Goal: Task Accomplishment & Management: Use online tool/utility

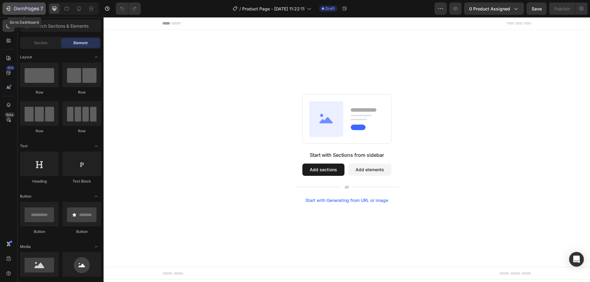
click at [11, 10] on icon "button" at bounding box center [8, 9] width 6 height 6
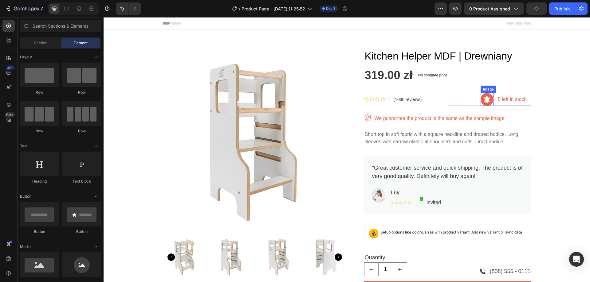
click at [484, 99] on img at bounding box center [486, 99] width 13 height 13
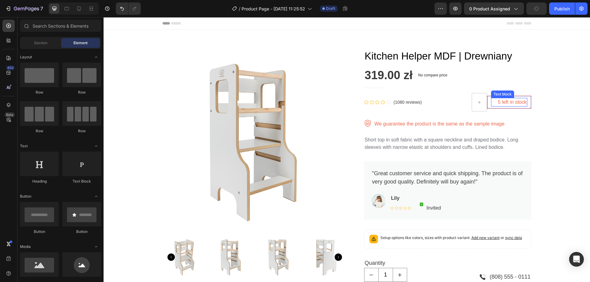
click at [498, 103] on p "5 left in stock" at bounding box center [512, 102] width 29 height 7
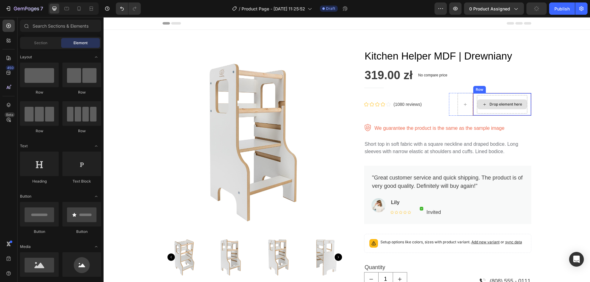
click at [481, 113] on div "Drop element here" at bounding box center [502, 104] width 50 height 18
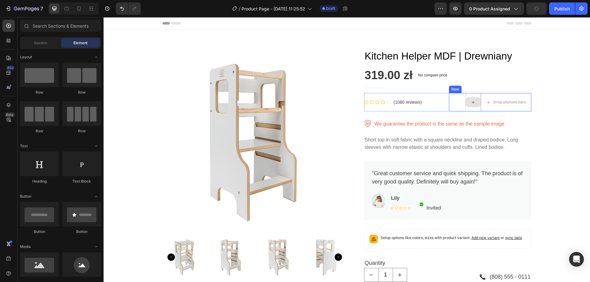
click at [473, 109] on div at bounding box center [472, 102] width 15 height 18
click at [469, 107] on div "Drop element here" at bounding box center [490, 102] width 50 height 10
click at [465, 96] on div "Drop element here" at bounding box center [490, 102] width 82 height 18
click at [402, 126] on p "We guarantee the product is the same as the sample image" at bounding box center [439, 123] width 130 height 7
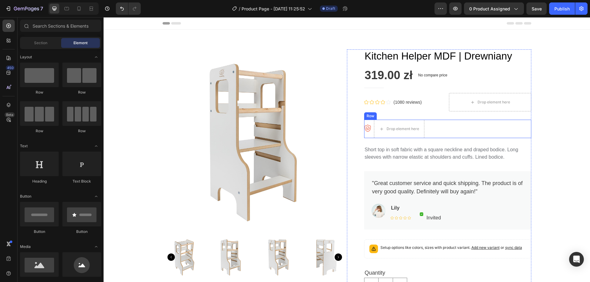
click at [369, 129] on div "Image Drop element here Row" at bounding box center [447, 129] width 167 height 18
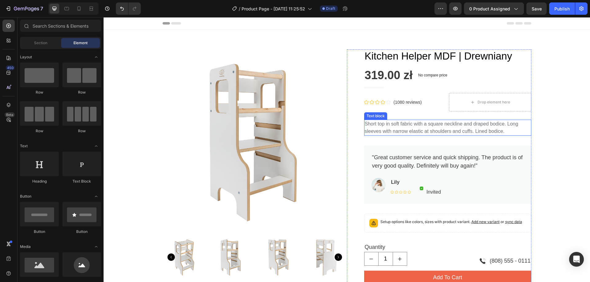
click at [402, 126] on p "Short top in soft fabric with a square neckline and draped bodice. Long sleeves…" at bounding box center [448, 127] width 166 height 15
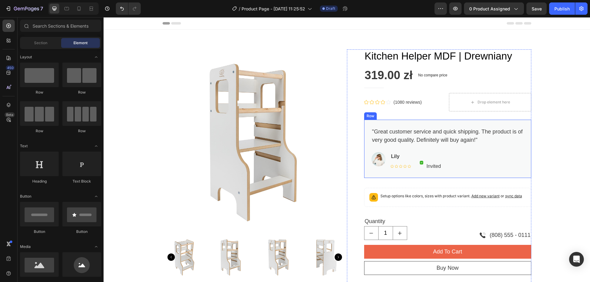
click at [432, 126] on div ""Great customer service and quick shipping. The product is of very good quality…" at bounding box center [447, 149] width 167 height 58
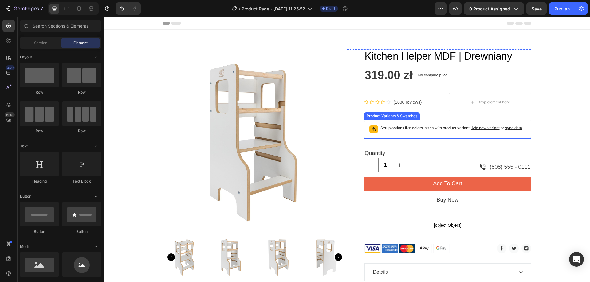
click at [429, 132] on div "Setup options like colors, sizes with product variant. Add new variant or sync …" at bounding box center [451, 129] width 142 height 9
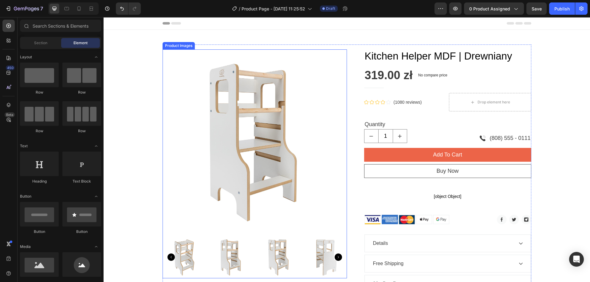
click at [229, 95] on img at bounding box center [254, 141] width 184 height 184
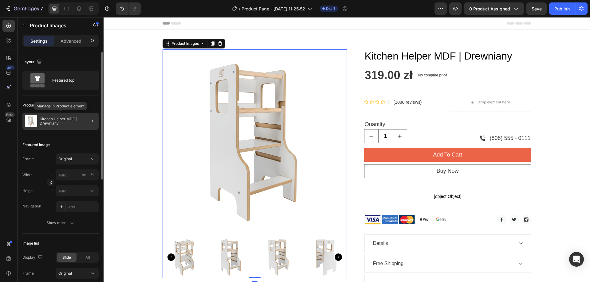
click at [49, 120] on p "Kitchen Helper MDF | Drewniany" at bounding box center [68, 121] width 57 height 9
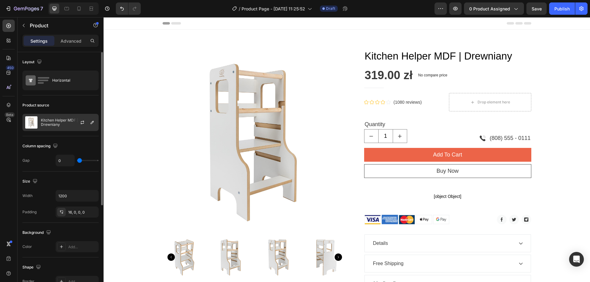
click at [66, 126] on p "Kitchen Helper MDF | Drewniany" at bounding box center [68, 122] width 55 height 9
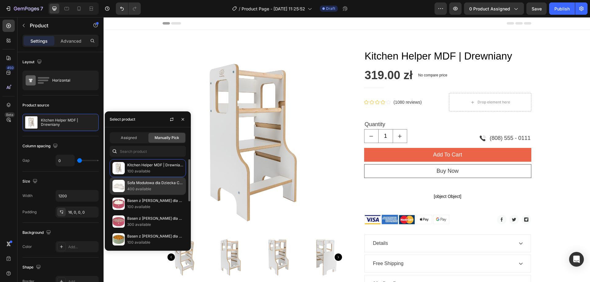
click at [140, 185] on p "Sofa Modułowa dla Dziecka Coccolo – 6 Elementów | Bearly" at bounding box center [155, 183] width 56 height 6
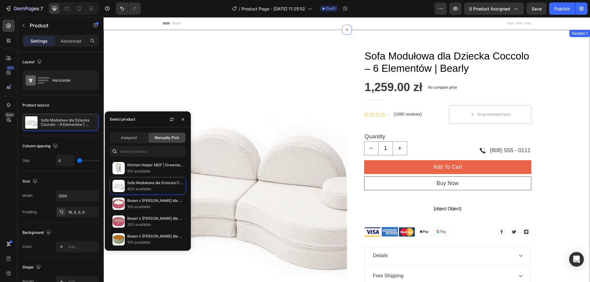
click at [564, 151] on div "Product Images Sofa Modułowa dla Dziecka Coccolo – 6 Elementów | Bearly Product…" at bounding box center [346, 218] width 477 height 347
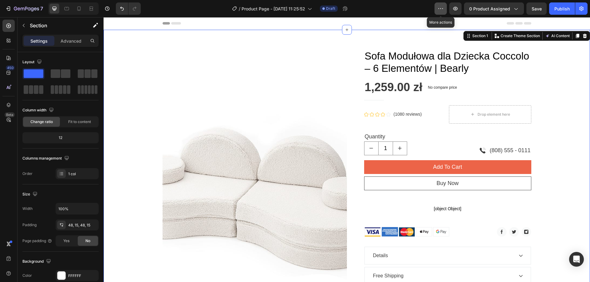
click at [441, 10] on icon "button" at bounding box center [440, 9] width 6 height 6
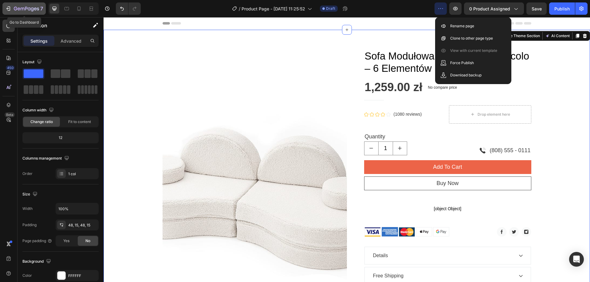
click at [18, 7] on icon "button" at bounding box center [26, 8] width 25 height 5
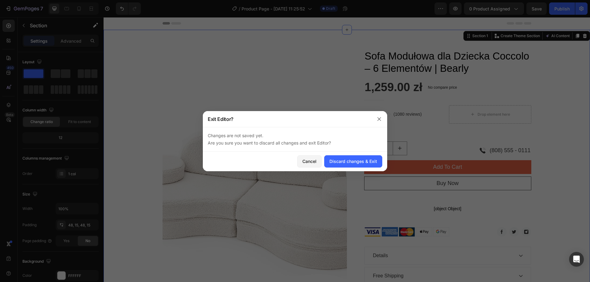
click at [338, 52] on div at bounding box center [295, 141] width 590 height 282
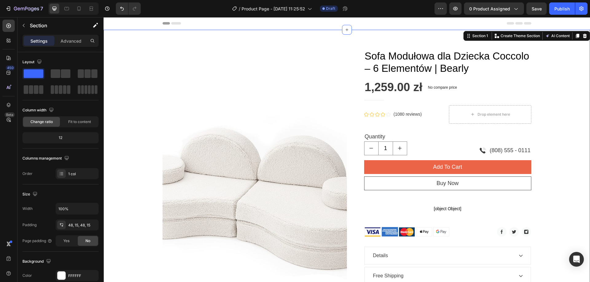
click at [348, 36] on div "Product Images Sofa Modułowa dla Dziecka Coccolo – 6 Elementów | Bearly Product…" at bounding box center [347, 218] width 486 height 377
click at [474, 37] on div "Section 1" at bounding box center [480, 36] width 18 height 6
click at [502, 37] on p "Create Theme Section" at bounding box center [519, 36] width 39 height 6
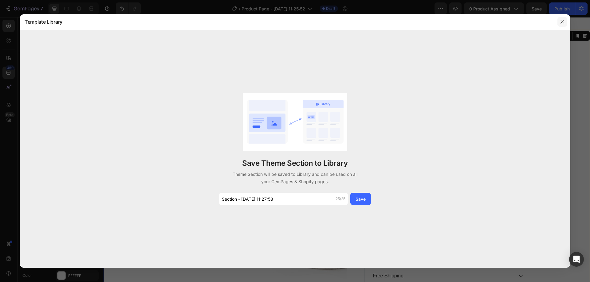
click at [561, 20] on icon "button" at bounding box center [561, 21] width 3 height 3
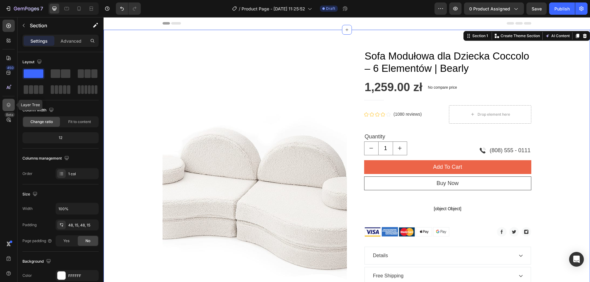
click at [10, 106] on icon at bounding box center [9, 105] width 6 height 6
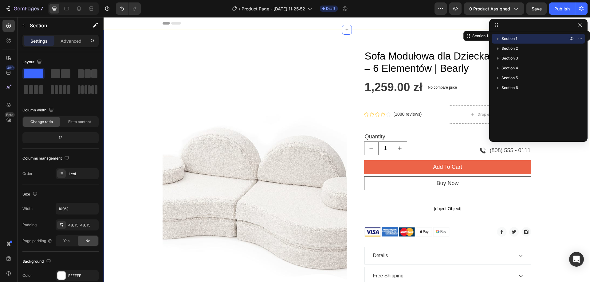
click at [496, 37] on icon "button" at bounding box center [497, 39] width 6 height 6
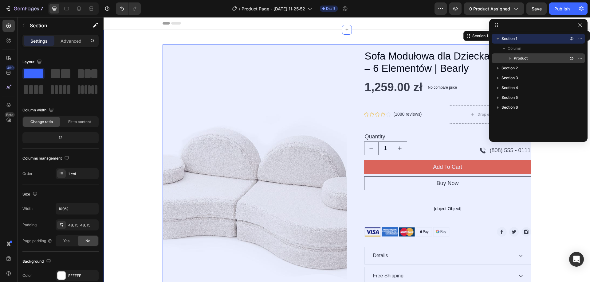
click at [509, 59] on icon "button" at bounding box center [510, 58] width 2 height 2
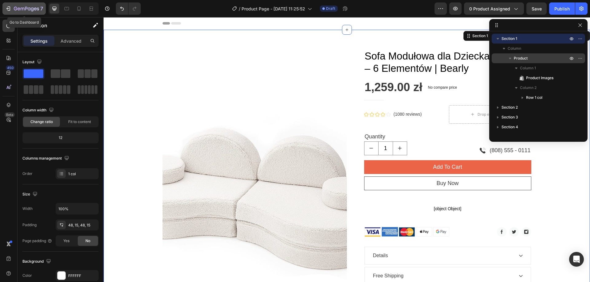
click at [15, 9] on icon "button" at bounding box center [26, 8] width 25 height 5
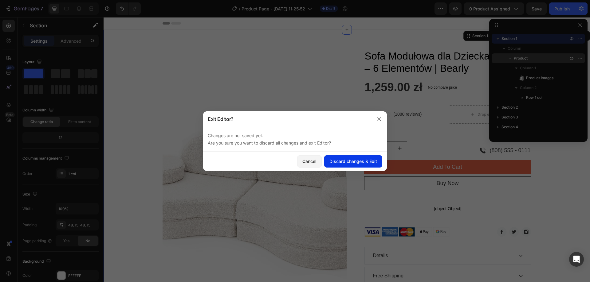
click at [345, 162] on div "Discard changes & Exit" at bounding box center [353, 161] width 48 height 6
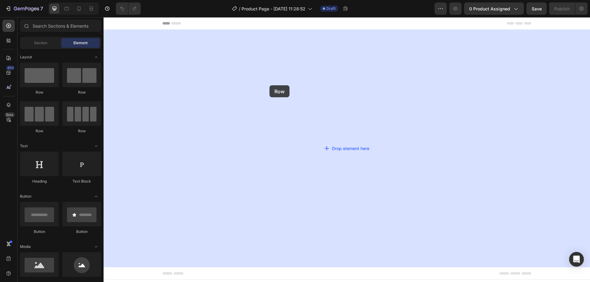
drag, startPoint x: 185, startPoint y: 97, endPoint x: 269, endPoint y: 85, distance: 84.9
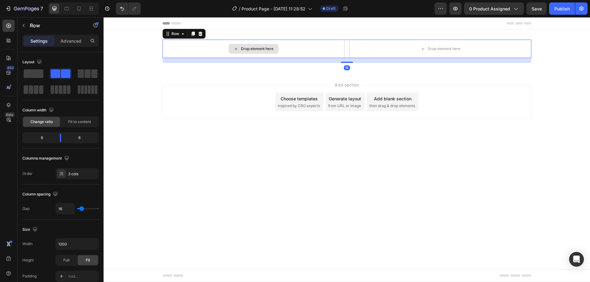
click at [224, 48] on div "Drop element here" at bounding box center [253, 49] width 182 height 18
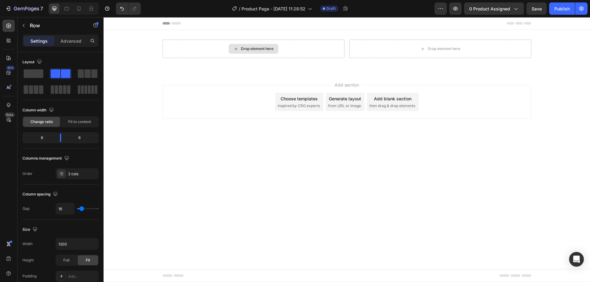
click at [251, 52] on div "Drop element here" at bounding box center [254, 49] width 50 height 10
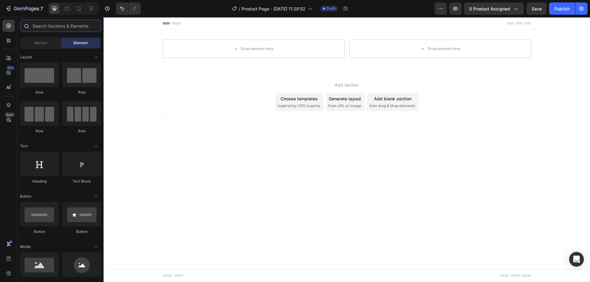
click at [50, 25] on input "text" at bounding box center [60, 26] width 81 height 12
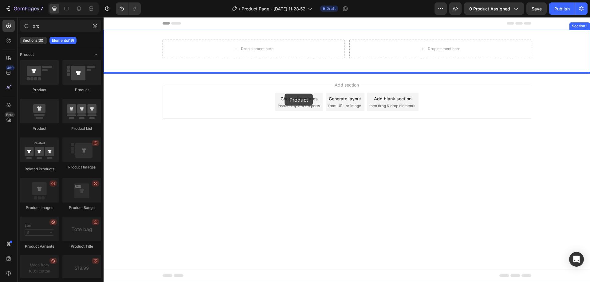
drag, startPoint x: 151, startPoint y: 95, endPoint x: 284, endPoint y: 94, distance: 133.0
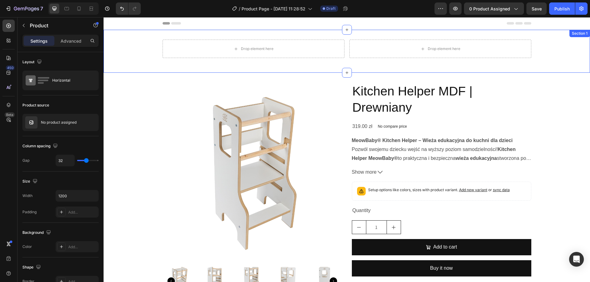
click at [320, 38] on div "Drop element here Drop element here Row Section 1" at bounding box center [347, 51] width 486 height 43
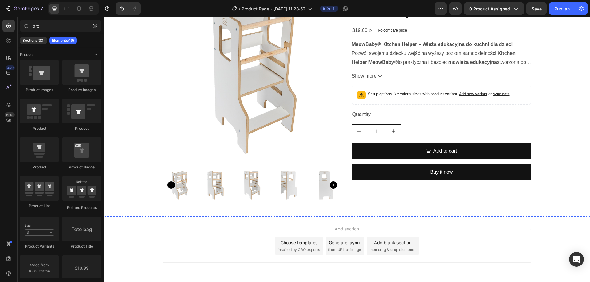
scroll to position [61, 0]
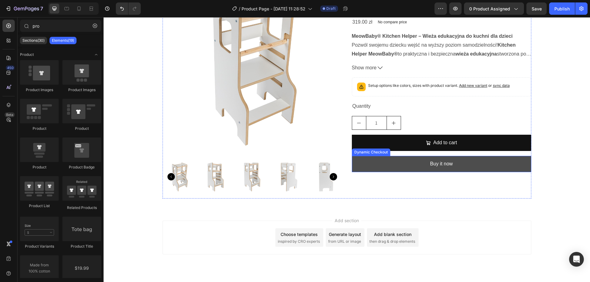
click at [483, 163] on button "Buy it now" at bounding box center [441, 164] width 179 height 16
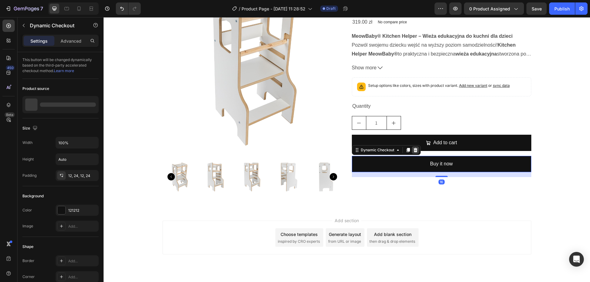
click at [413, 150] on icon at bounding box center [415, 150] width 5 height 5
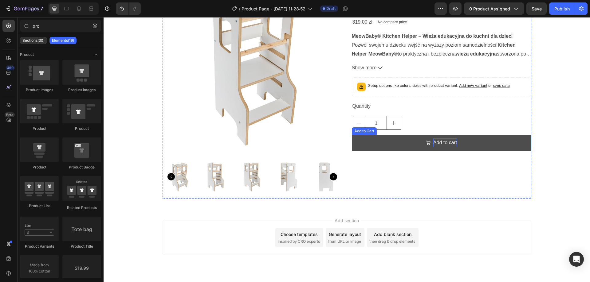
click at [449, 141] on div "Add to cart" at bounding box center [445, 143] width 24 height 9
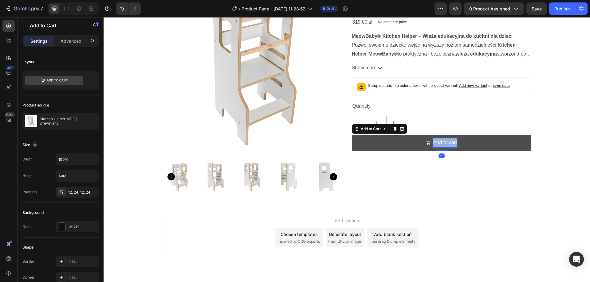
click at [449, 141] on p "Add to cart" at bounding box center [445, 143] width 24 height 9
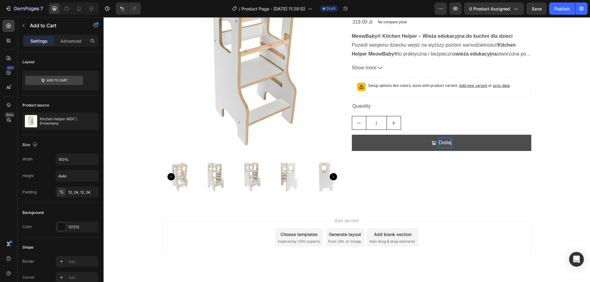
click at [352, 135] on button "Dodaj" at bounding box center [441, 143] width 179 height 16
click at [352, 135] on button "Dodaj do" at bounding box center [441, 143] width 179 height 16
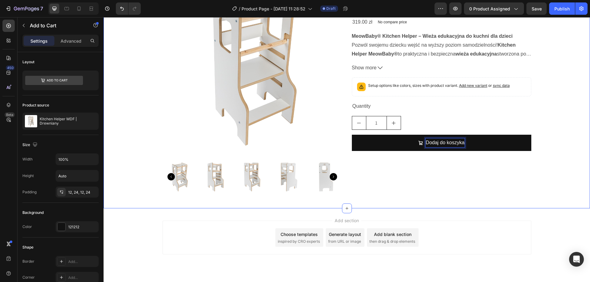
click at [561, 151] on div "Product Images Kitchen Helper MDF | Drewniany Product Title 319.00 zł Product P…" at bounding box center [347, 88] width 486 height 221
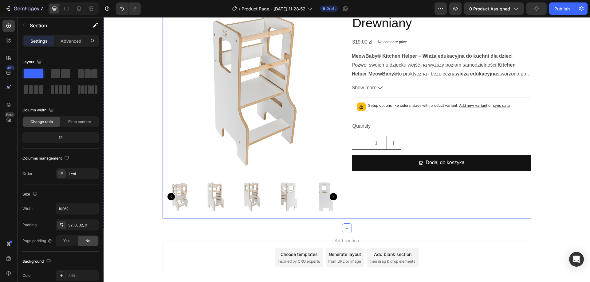
scroll to position [31, 0]
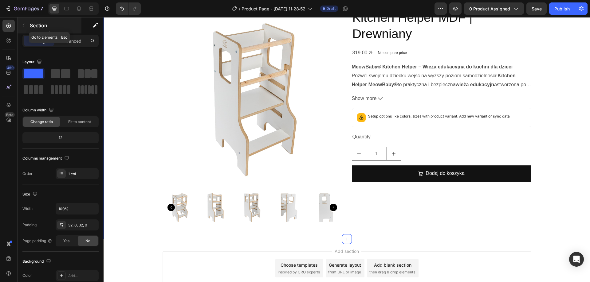
click at [27, 24] on button "button" at bounding box center [24, 26] width 10 height 10
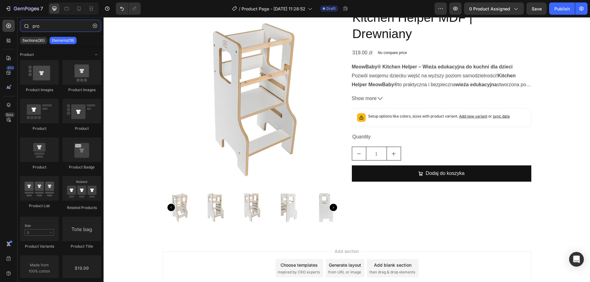
click at [53, 28] on input "pro" at bounding box center [60, 26] width 81 height 12
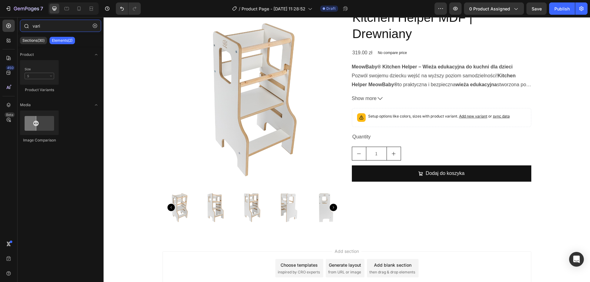
type input "varia"
click at [235, 75] on img at bounding box center [251, 98] width 179 height 179
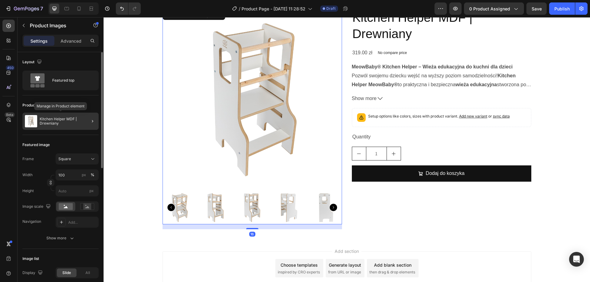
click at [61, 119] on p "Kitchen Helper MDF | Drewniany" at bounding box center [68, 121] width 57 height 9
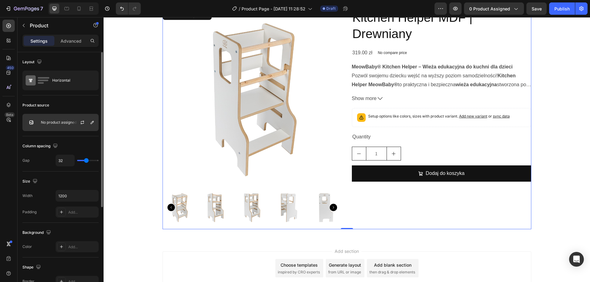
click at [61, 123] on p "No product assigned" at bounding box center [59, 122] width 36 height 4
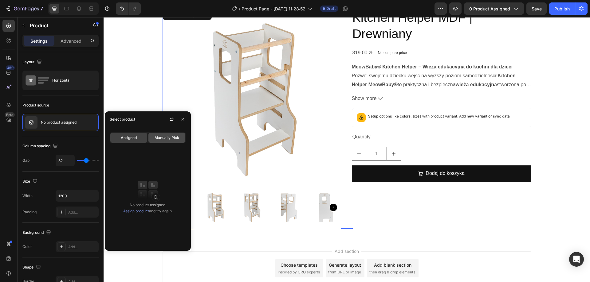
click at [160, 139] on span "Manually Pick" at bounding box center [166, 138] width 25 height 6
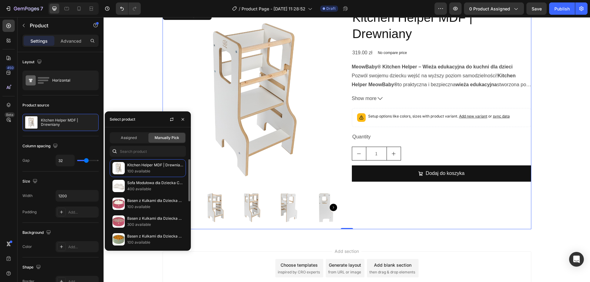
scroll to position [92, 0]
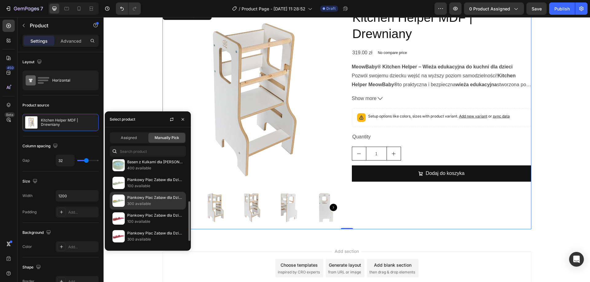
click at [144, 201] on p "300 available" at bounding box center [155, 204] width 56 height 6
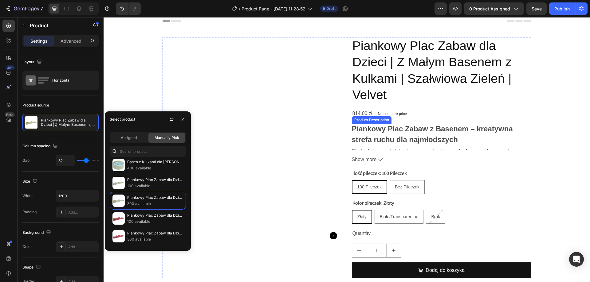
scroll to position [0, 0]
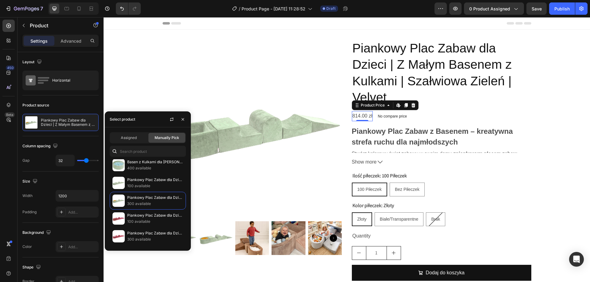
click at [362, 115] on div "814.00 zł" at bounding box center [362, 116] width 21 height 10
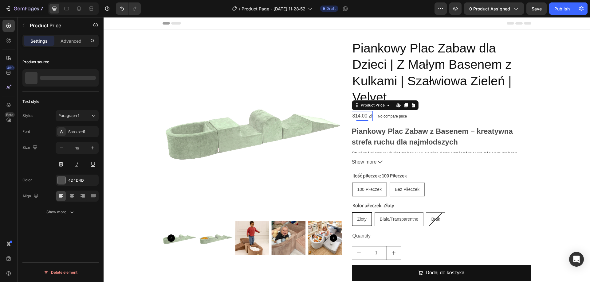
click at [362, 115] on div "814.00 zł" at bounding box center [362, 116] width 21 height 10
click at [62, 168] on button at bounding box center [61, 164] width 11 height 11
click at [90, 151] on button "button" at bounding box center [92, 148] width 11 height 11
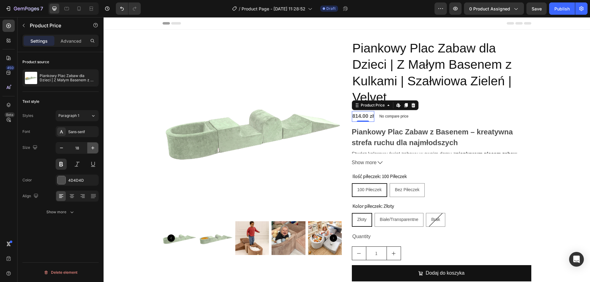
click at [90, 151] on button "button" at bounding box center [92, 148] width 11 height 11
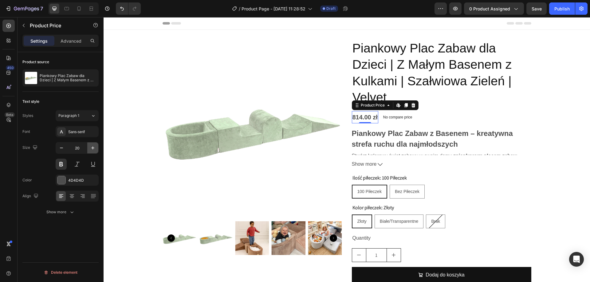
type input "21"
click at [64, 178] on div at bounding box center [61, 180] width 8 height 8
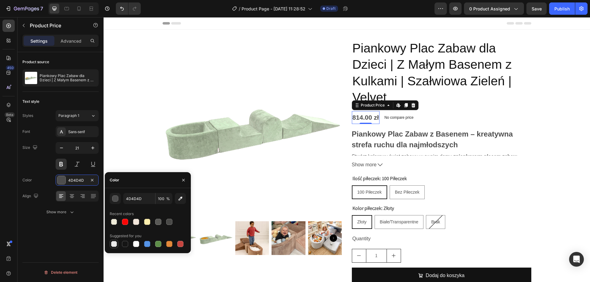
click at [115, 244] on div at bounding box center [114, 244] width 6 height 6
type input "000000"
type input "0"
click at [124, 242] on div at bounding box center [125, 244] width 6 height 6
type input "151515"
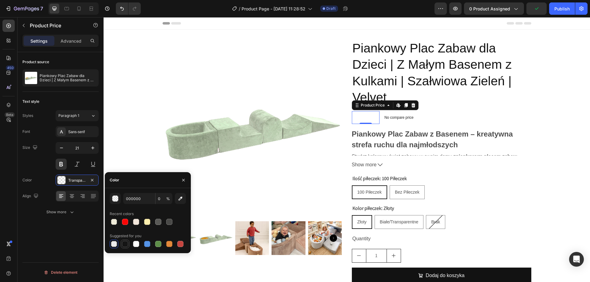
type input "100"
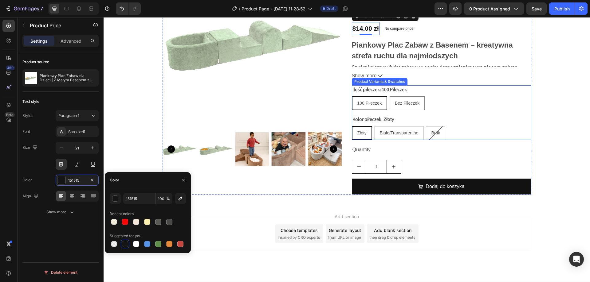
scroll to position [92, 0]
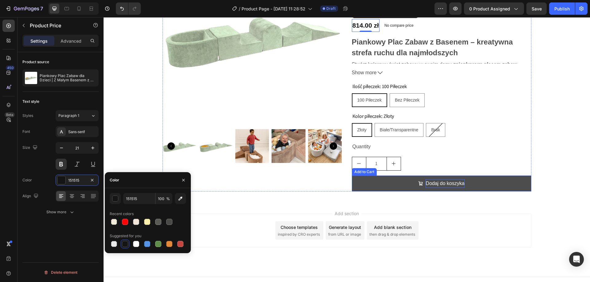
click at [459, 183] on div "Dodaj do koszyka" at bounding box center [444, 183] width 39 height 9
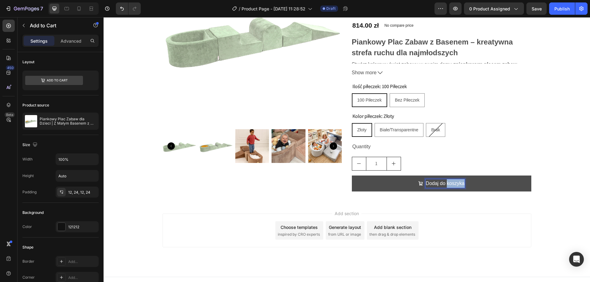
click at [459, 183] on p "Dodaj do koszyka" at bounding box center [444, 183] width 39 height 9
click at [462, 186] on p "Dodaj do koszyka" at bounding box center [444, 183] width 39 height 9
click at [352, 176] on button "Dodaj do koszyka" at bounding box center [441, 184] width 179 height 16
click at [557, 138] on div "Product Images Piankowy Plac Zabaw dla Dzieci | Z Małym Basenem z Kulkami | Sza…" at bounding box center [347, 69] width 486 height 244
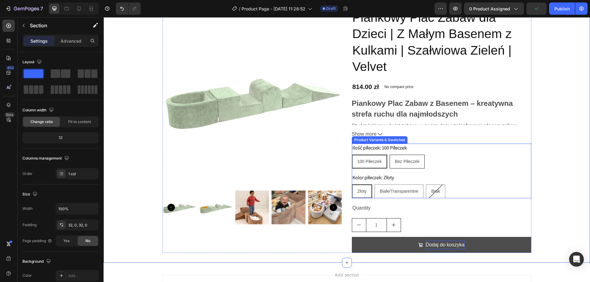
scroll to position [0, 0]
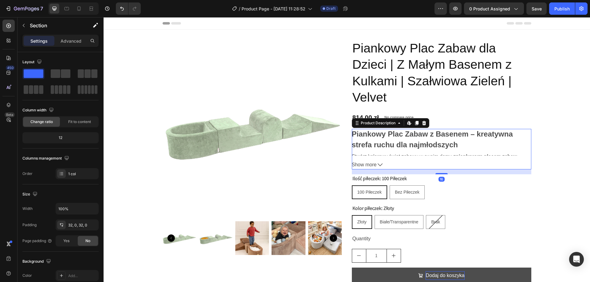
click at [388, 141] on h2 "Piankowy Plac Zabaw z Basenem – kreatywna strefa ruchu dla najmłodszych" at bounding box center [432, 139] width 161 height 19
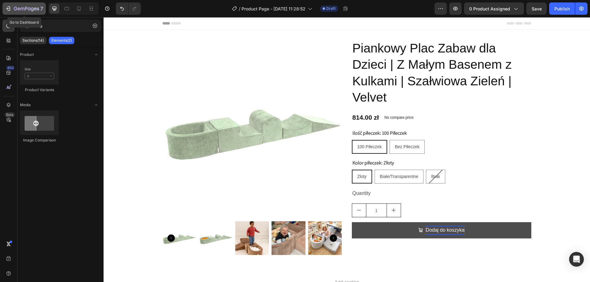
click at [19, 8] on icon "button" at bounding box center [19, 8] width 3 height 3
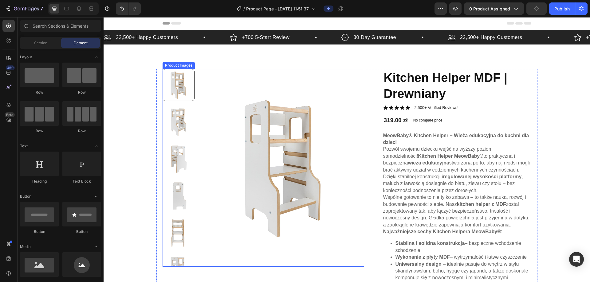
click at [305, 138] on img at bounding box center [284, 168] width 160 height 198
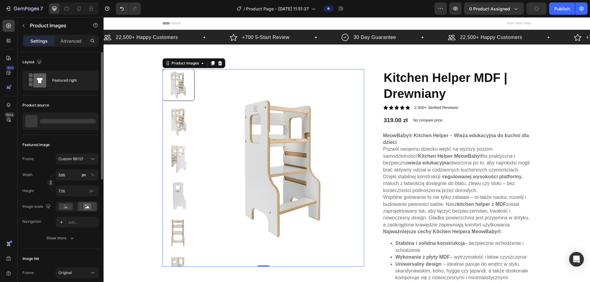
click at [46, 116] on div at bounding box center [60, 121] width 76 height 17
click at [63, 122] on p "Kitchen Helper MDF | Drewniany" at bounding box center [68, 121] width 57 height 9
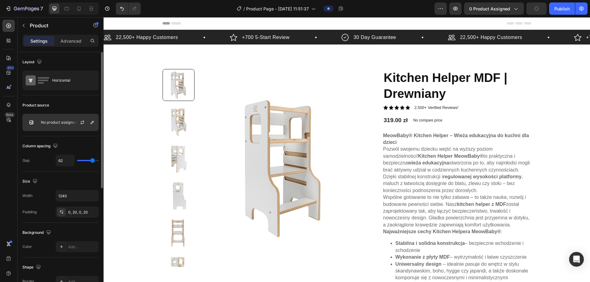
click at [62, 124] on p "No product assigned" at bounding box center [59, 122] width 36 height 4
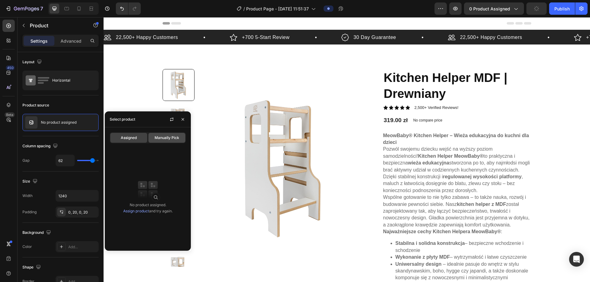
click at [161, 142] on div "Manually Pick" at bounding box center [166, 138] width 37 height 10
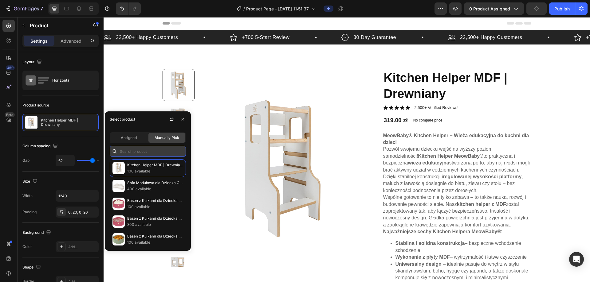
click at [134, 152] on input "text" at bounding box center [148, 151] width 76 height 11
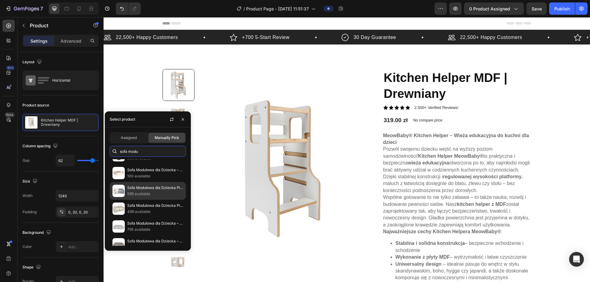
scroll to position [92, 0]
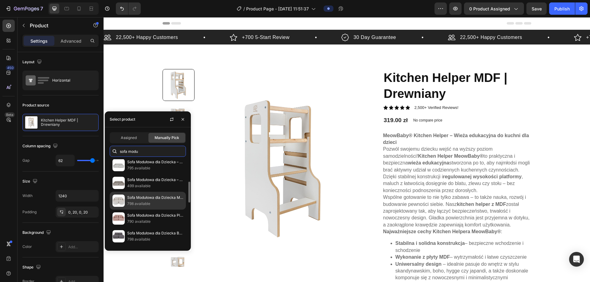
type input "sofa modu"
click at [148, 201] on p "798 available" at bounding box center [155, 204] width 56 height 6
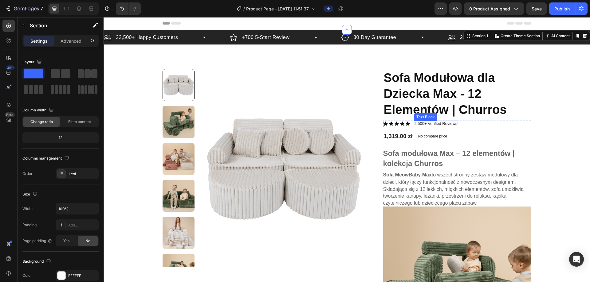
click at [438, 123] on p "2,500+ Verified Reviews!" at bounding box center [436, 123] width 44 height 5
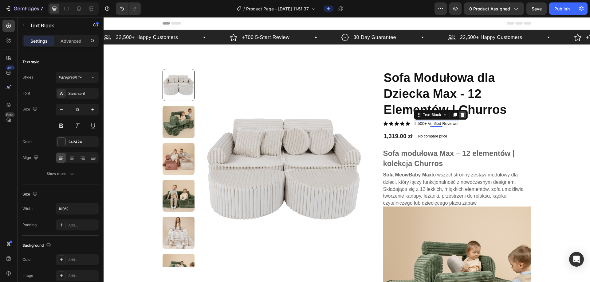
click at [461, 115] on icon at bounding box center [462, 114] width 5 height 5
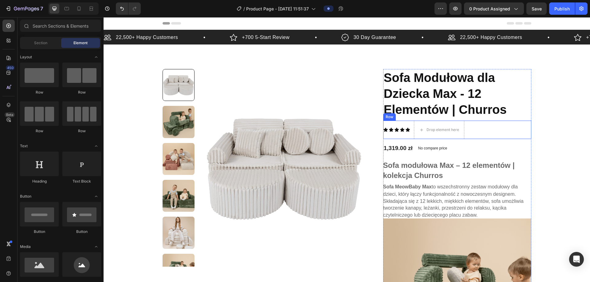
click at [406, 126] on div "Icon Icon Icon Icon Icon Icon List" at bounding box center [396, 130] width 27 height 18
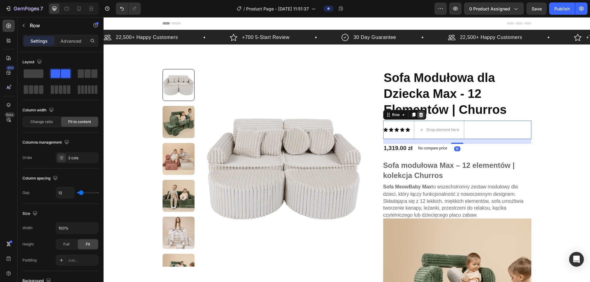
click at [419, 117] on div at bounding box center [420, 114] width 7 height 7
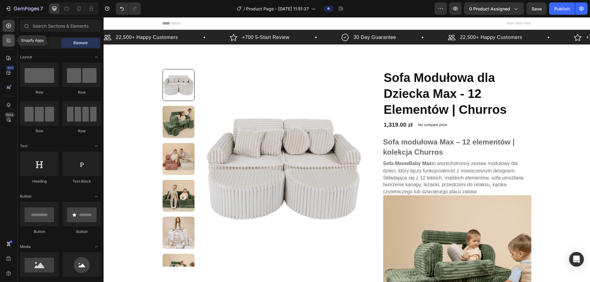
click at [10, 45] on div at bounding box center [8, 40] width 12 height 12
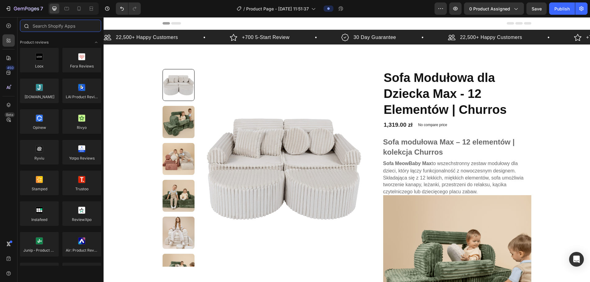
click at [36, 26] on input "text" at bounding box center [60, 26] width 81 height 12
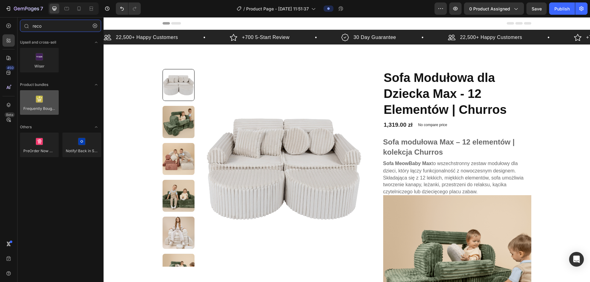
type input "reco"
click at [34, 102] on div at bounding box center [39, 102] width 39 height 25
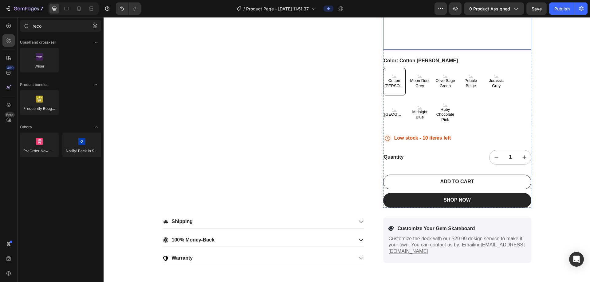
scroll to position [829, 0]
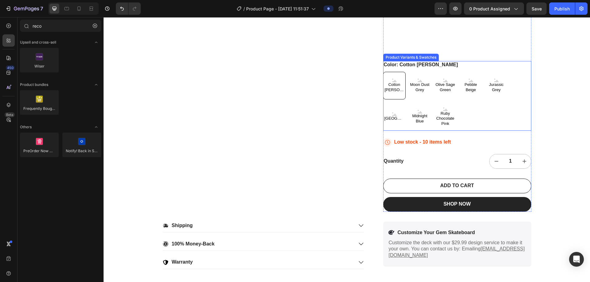
click at [483, 118] on div "Cotton Candy White Cotton Candy White Cotton Candy White Moon Dust Grey Moon Du…" at bounding box center [457, 101] width 148 height 59
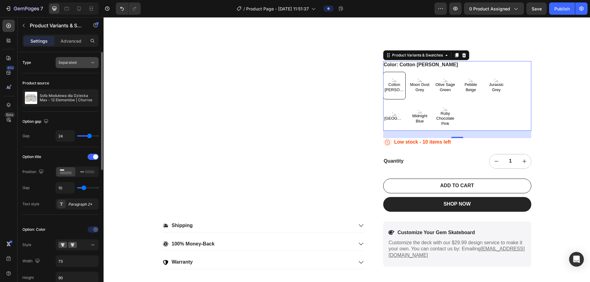
click at [75, 66] on button "Separated" at bounding box center [77, 62] width 43 height 11
click at [67, 85] on div "Combine" at bounding box center [71, 90] width 50 height 12
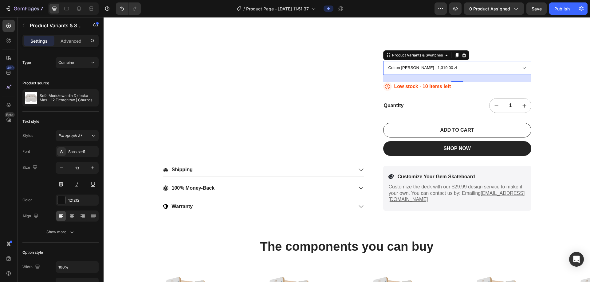
click at [486, 67] on select "Cotton Candy White - 1,319.00 zł Moon Dust Grey - 1,319.00 zł Olive Sage Green …" at bounding box center [457, 68] width 148 height 14
click at [383, 61] on select "Cotton Candy White - 1,319.00 zł Moon Dust Grey - 1,319.00 zł Olive Sage Green …" at bounding box center [457, 68] width 148 height 14
click at [461, 70] on select "Cotton Candy White - 1,319.00 zł Moon Dust Grey - 1,319.00 zł Olive Sage Green …" at bounding box center [457, 68] width 148 height 14
select select "578438844294038040"
click at [383, 61] on select "Cotton Candy White - 1,319.00 zł Moon Dust Grey - 1,319.00 zł Olive Sage Green …" at bounding box center [457, 68] width 148 height 14
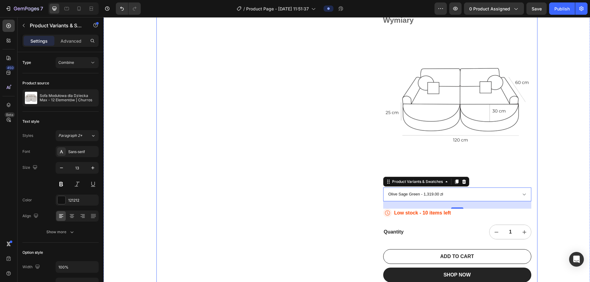
scroll to position [768, 0]
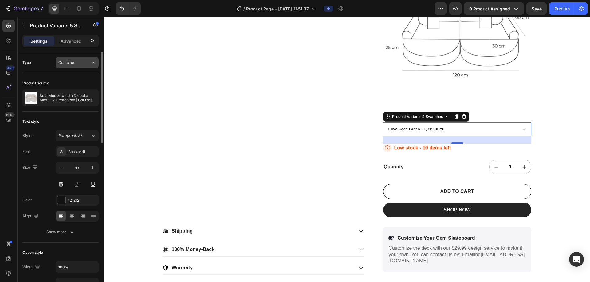
click at [74, 66] on button "Combine" at bounding box center [77, 62] width 43 height 11
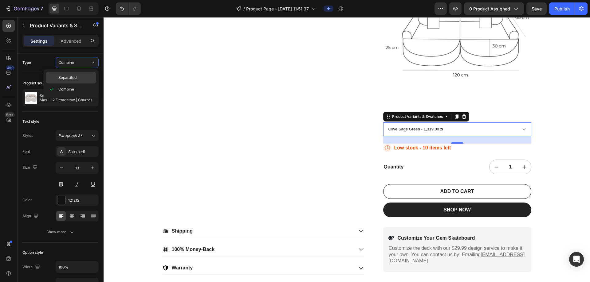
click at [72, 78] on span "Separated" at bounding box center [67, 78] width 18 height 6
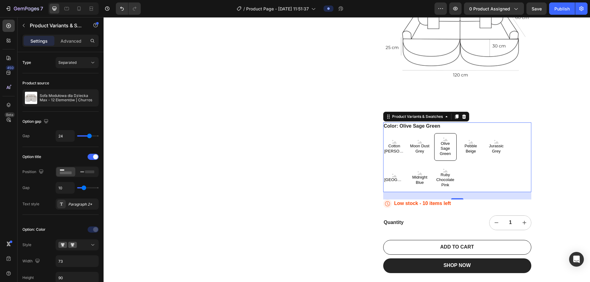
click at [421, 151] on span "Moon Dust Grey" at bounding box center [419, 149] width 22 height 10
click at [408, 133] on input "Moon Dust Grey Moon Dust Grey Moon Dust Grey" at bounding box center [408, 133] width 0 height 0
radio input "true"
click at [473, 203] on div "Icon Low stock - 10 items left Stock Counter Row" at bounding box center [457, 204] width 148 height 9
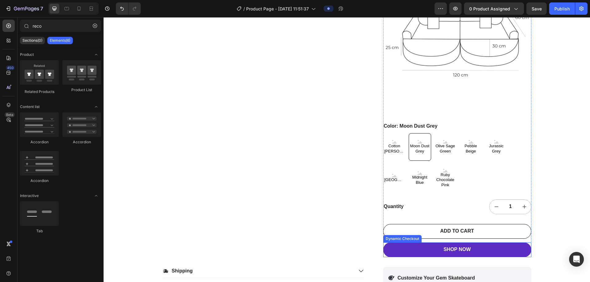
click at [475, 248] on button "SHOP NOW" at bounding box center [457, 250] width 148 height 15
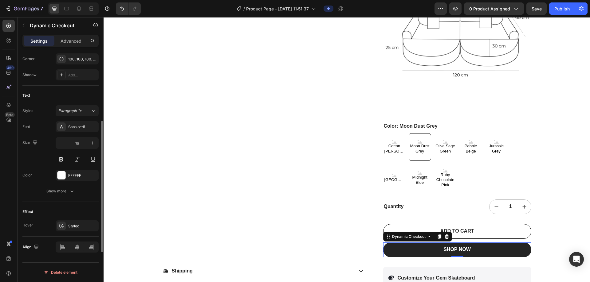
scroll to position [157, 0]
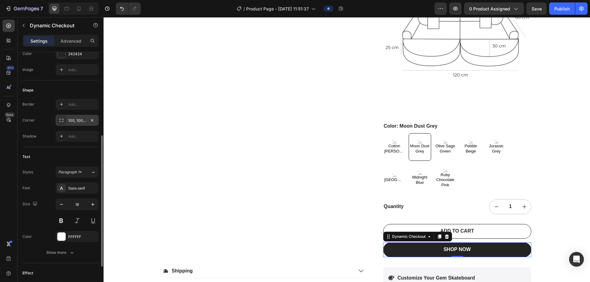
click at [73, 121] on div "100, 100, 100, 100" at bounding box center [77, 121] width 18 height 6
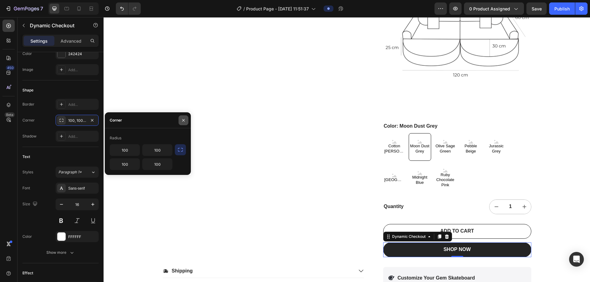
click at [186, 123] on button "button" at bounding box center [183, 120] width 10 height 10
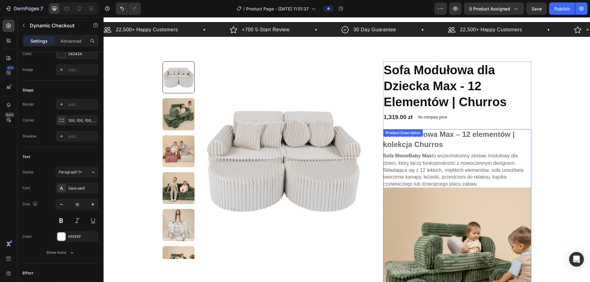
scroll to position [0, 0]
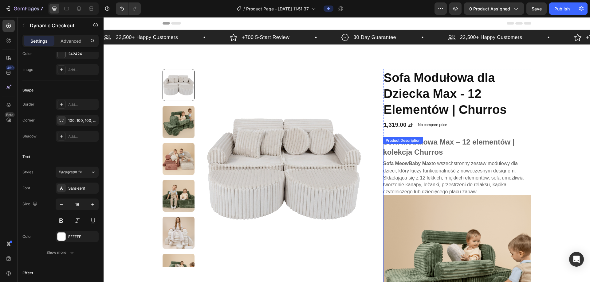
click at [468, 165] on p "Sofa MeowBaby Max to wszechstronny zestaw modułowy dla dzieci, który łączy funk…" at bounding box center [453, 177] width 140 height 33
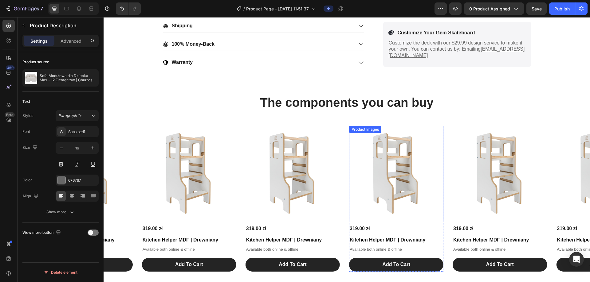
scroll to position [1014, 0]
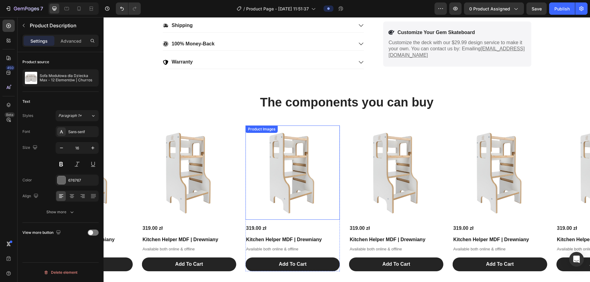
click at [331, 162] on img at bounding box center [292, 173] width 94 height 94
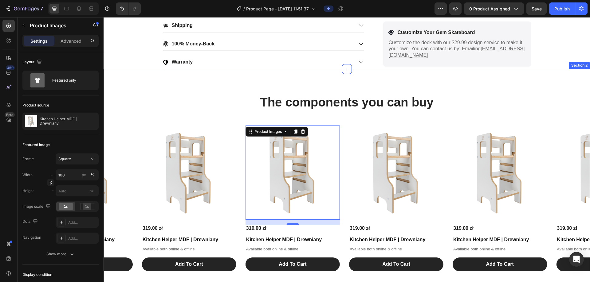
click at [375, 82] on div "The components you can buy Heading Product Images 319.00 zł Product Price Produ…" at bounding box center [347, 182] width 486 height 227
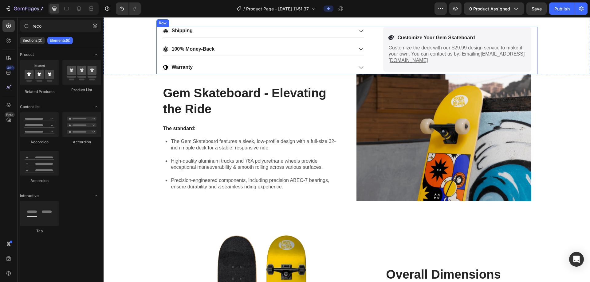
scroll to position [1024, 0]
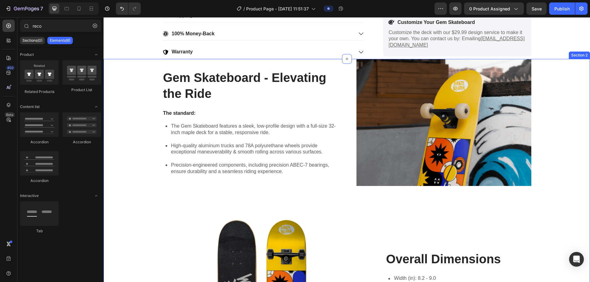
click at [138, 71] on div "Gem Skateboard - Elevating the Ride Heading The standard: Text Block The Gem Sk…" at bounding box center [347, 220] width 474 height 322
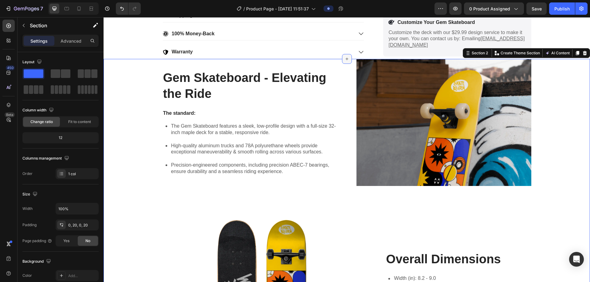
click at [344, 61] on icon at bounding box center [346, 59] width 5 height 5
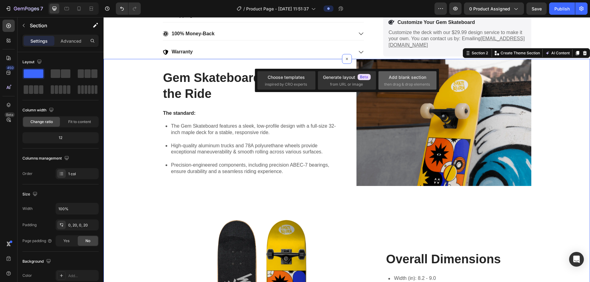
click at [420, 85] on span "then drag & drop elements" at bounding box center [407, 85] width 46 height 6
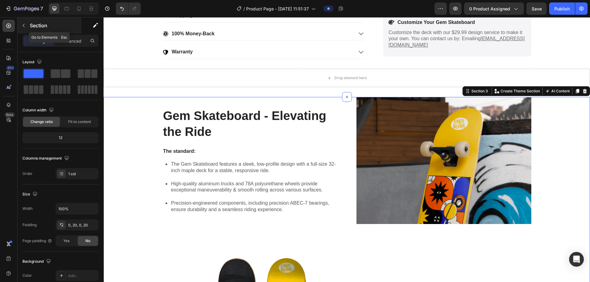
click at [25, 28] on icon "button" at bounding box center [23, 25] width 5 height 5
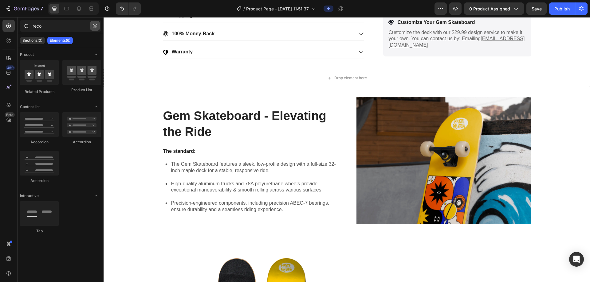
click at [95, 25] on icon "button" at bounding box center [95, 26] width 4 height 4
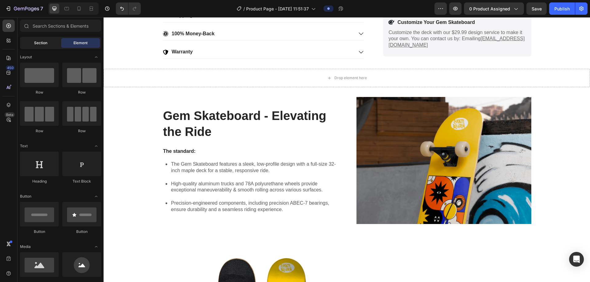
click at [48, 43] on div "Section" at bounding box center [40, 43] width 39 height 10
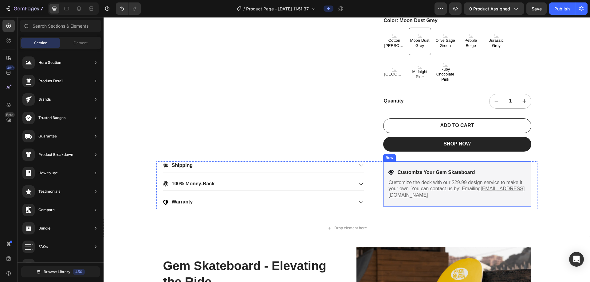
scroll to position [870, 0]
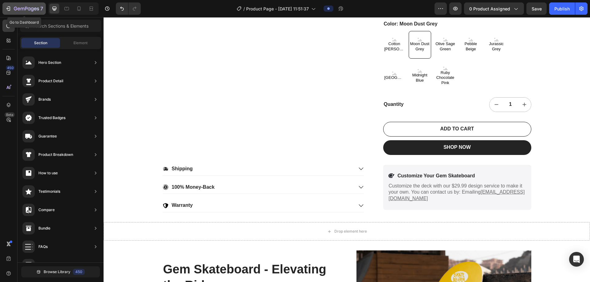
click at [24, 11] on icon "button" at bounding box center [26, 8] width 25 height 5
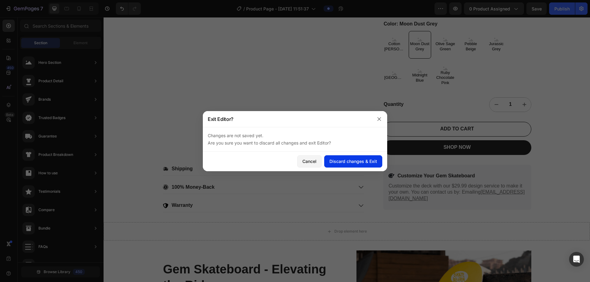
click at [345, 162] on div "Discard changes & Exit" at bounding box center [353, 161] width 48 height 6
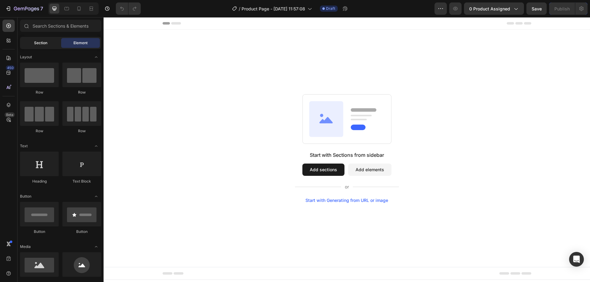
click at [46, 45] on span "Section" at bounding box center [40, 43] width 13 height 6
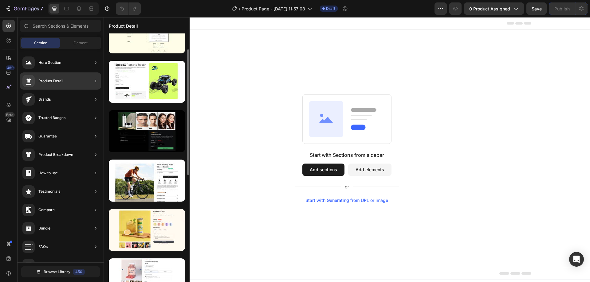
scroll to position [154, 0]
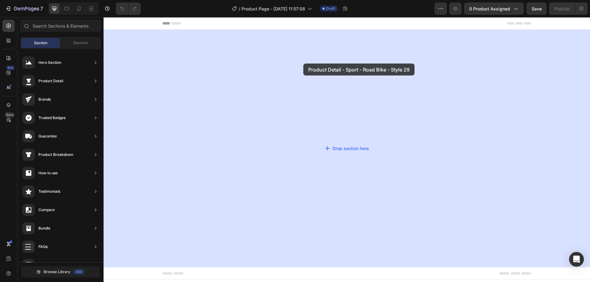
drag, startPoint x: 248, startPoint y: 170, endPoint x: 303, endPoint y: 64, distance: 119.8
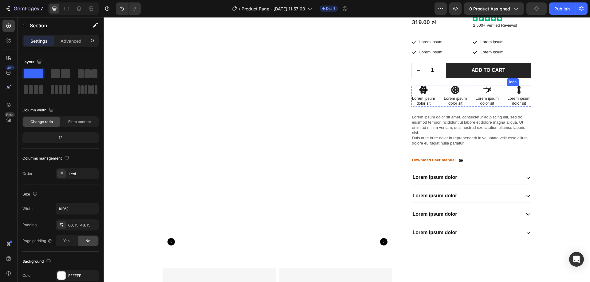
scroll to position [23, 0]
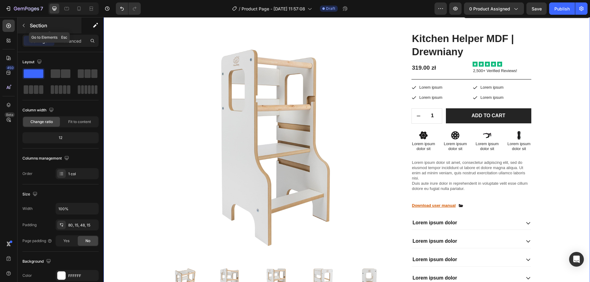
click at [26, 23] on icon "button" at bounding box center [23, 25] width 5 height 5
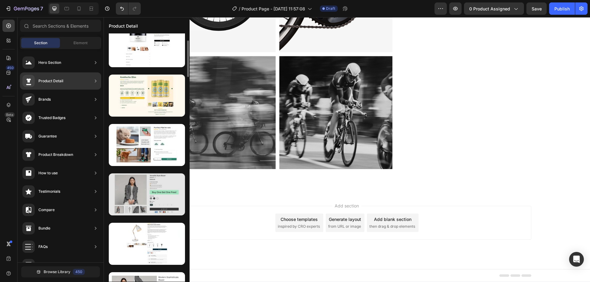
scroll to position [784, 0]
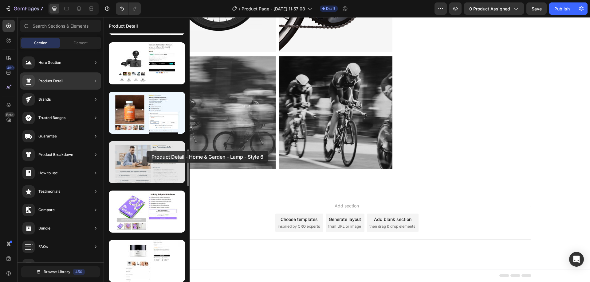
click at [147, 151] on div at bounding box center [147, 162] width 76 height 42
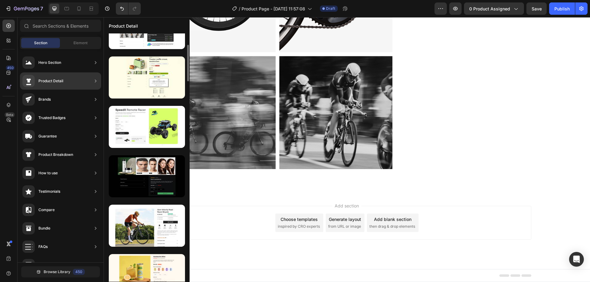
scroll to position [0, 0]
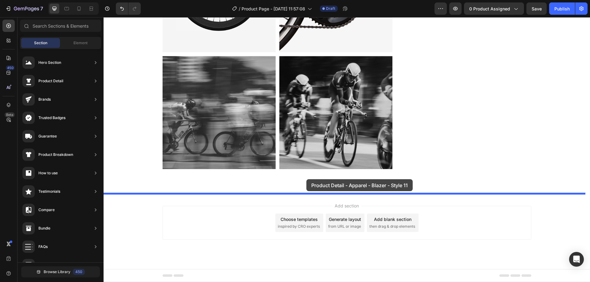
drag, startPoint x: 242, startPoint y: 121, endPoint x: 307, endPoint y: 179, distance: 87.0
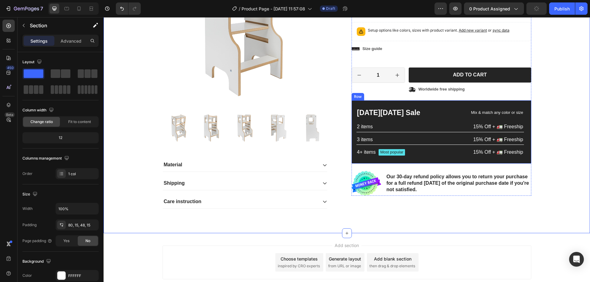
scroll to position [830, 0]
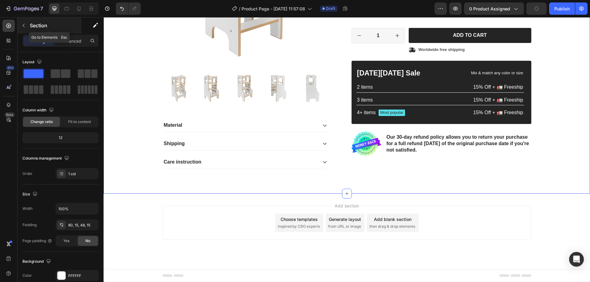
click at [23, 25] on icon "button" at bounding box center [23, 25] width 5 height 5
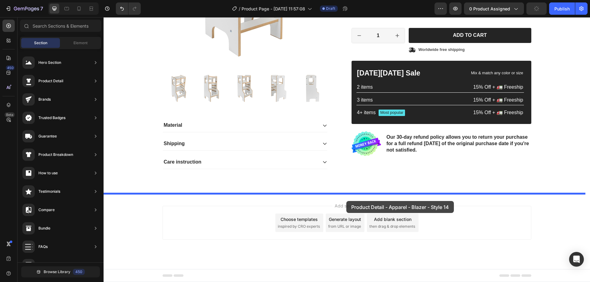
drag, startPoint x: 239, startPoint y: 77, endPoint x: 346, endPoint y: 201, distance: 164.0
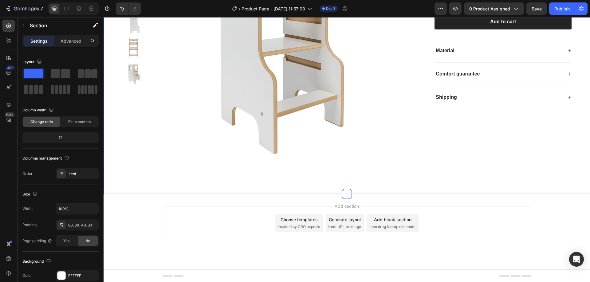
scroll to position [1139, 0]
click at [7, 40] on icon at bounding box center [8, 40] width 2 height 2
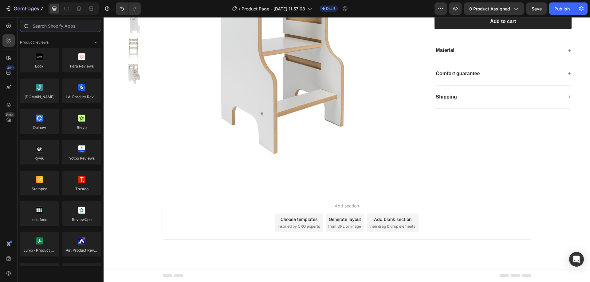
click at [54, 27] on input "text" at bounding box center [60, 26] width 81 height 12
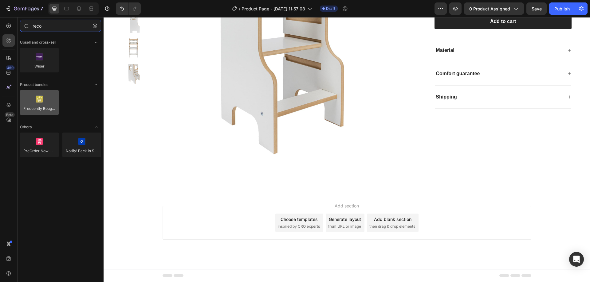
type input "reco"
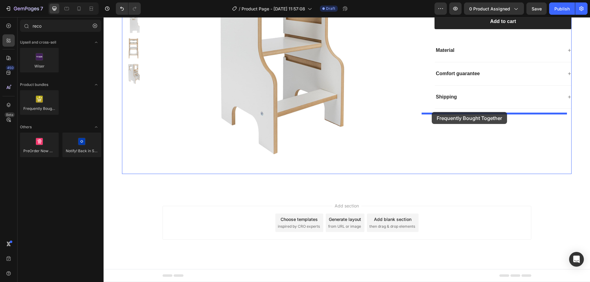
drag, startPoint x: 142, startPoint y: 115, endPoint x: 432, endPoint y: 112, distance: 289.3
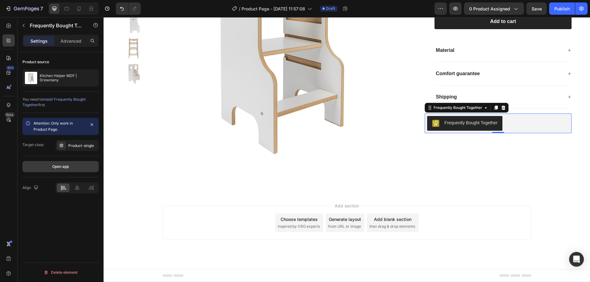
click at [61, 167] on div "Open app" at bounding box center [60, 167] width 17 height 6
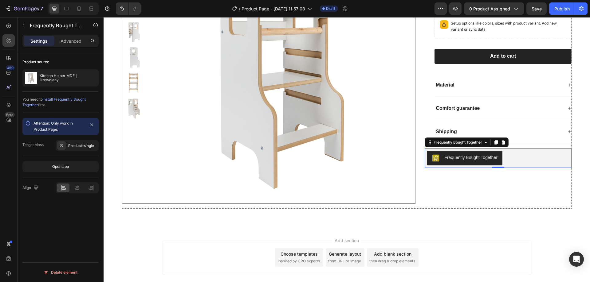
scroll to position [1108, 0]
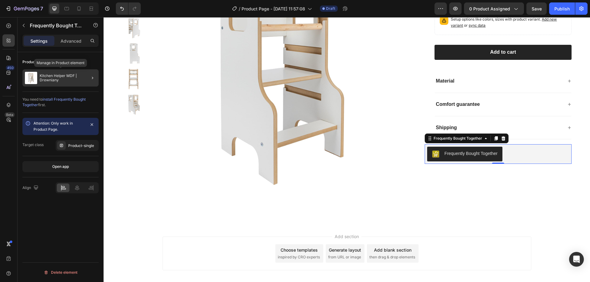
click at [64, 79] on p "Kitchen Helper MDF | Drewniany" at bounding box center [68, 78] width 57 height 9
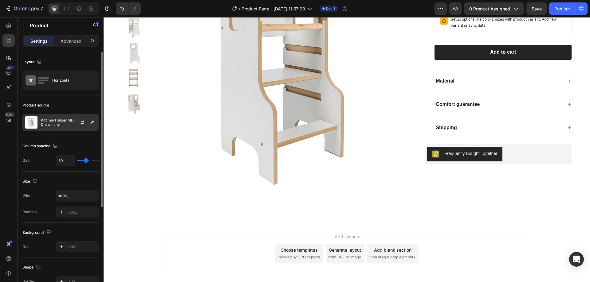
click at [56, 119] on p "Kitchen Helper MDF | Drewniany" at bounding box center [68, 122] width 55 height 9
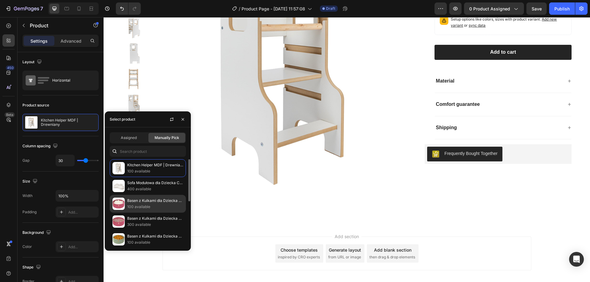
click at [159, 206] on p "100 available" at bounding box center [155, 207] width 56 height 6
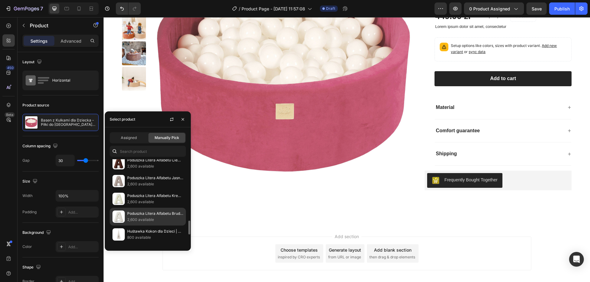
scroll to position [459, 0]
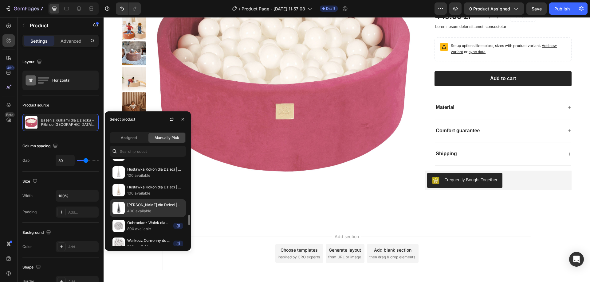
click at [143, 204] on p "[PERSON_NAME] dla Dzieci | Aesthetic" at bounding box center [155, 205] width 56 height 6
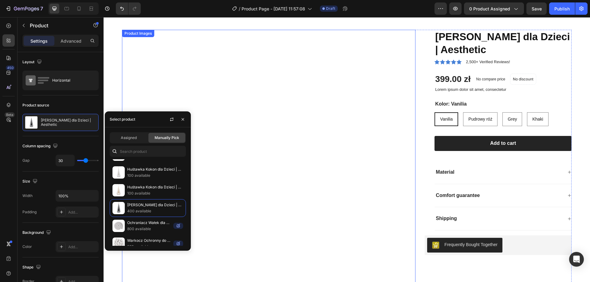
scroll to position [1016, 0]
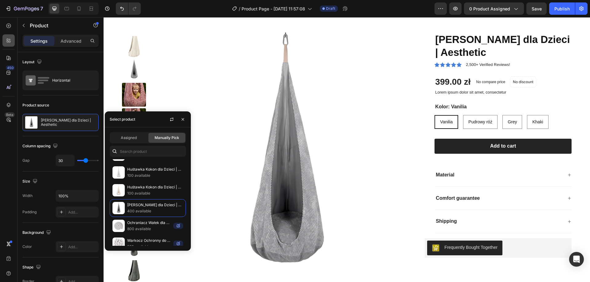
click at [9, 43] on icon at bounding box center [9, 40] width 6 height 6
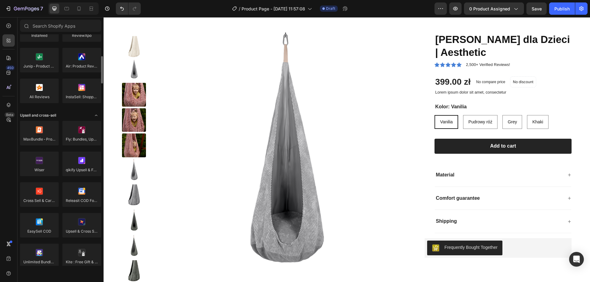
scroll to position [215, 0]
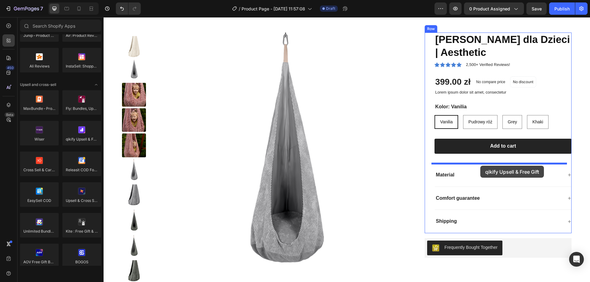
drag, startPoint x: 187, startPoint y: 152, endPoint x: 480, endPoint y: 166, distance: 293.0
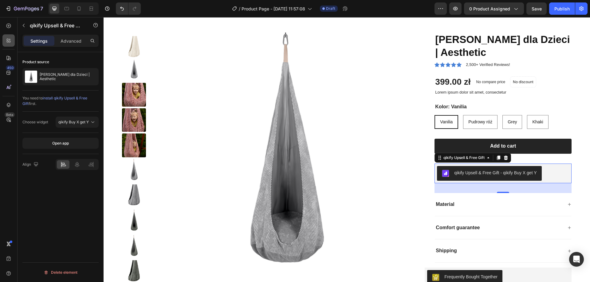
click at [8, 42] on icon at bounding box center [8, 42] width 2 height 2
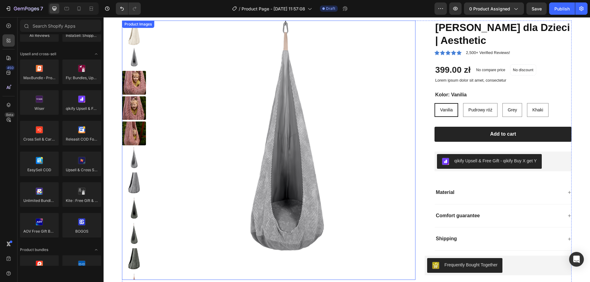
scroll to position [1016, 0]
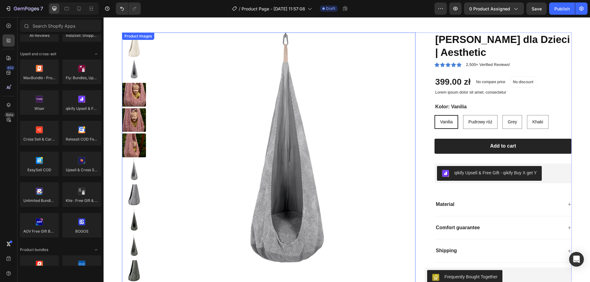
click at [198, 106] on img at bounding box center [284, 164] width 262 height 262
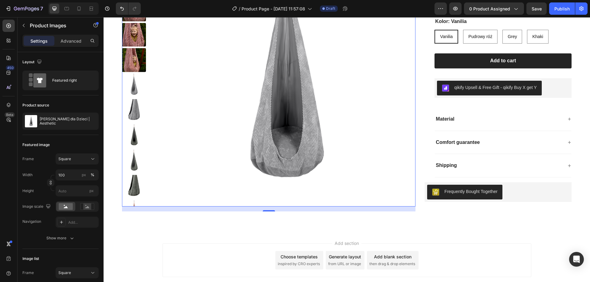
scroll to position [1108, 0]
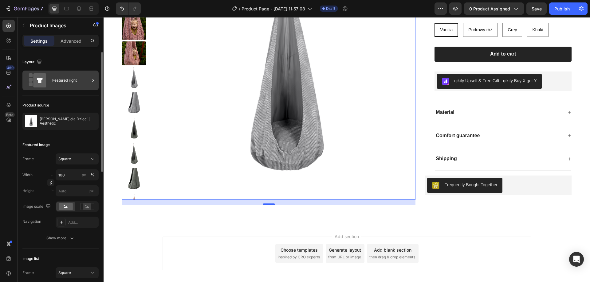
click at [75, 82] on div "Featured right" at bounding box center [70, 80] width 37 height 14
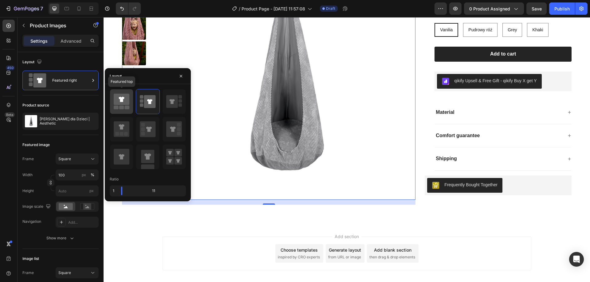
click at [124, 99] on icon at bounding box center [122, 99] width 6 height 5
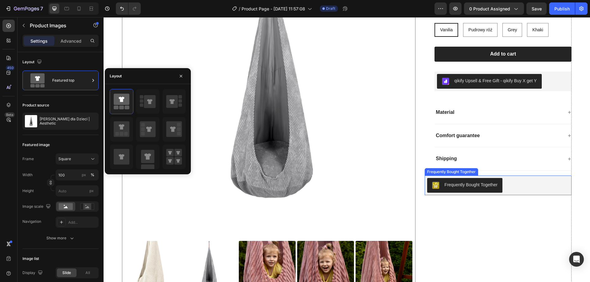
click at [544, 190] on div "Frequently Bought Together" at bounding box center [498, 185] width 142 height 15
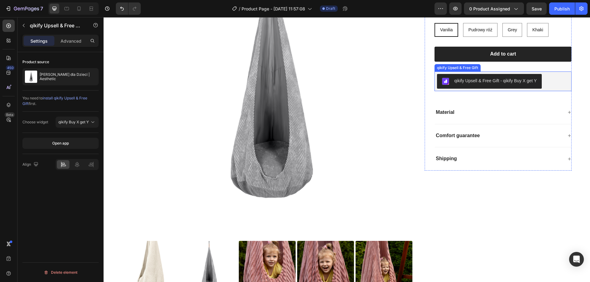
click at [544, 83] on div "qikify Upsell & Free Gift - qikify Buy X get Y" at bounding box center [503, 81] width 132 height 15
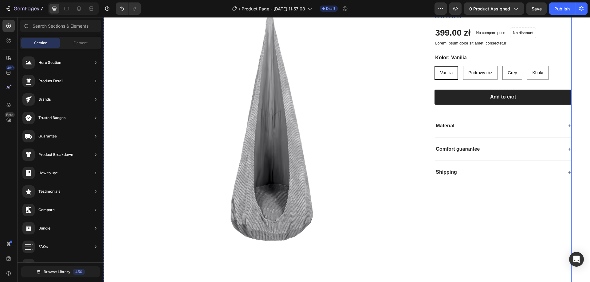
scroll to position [985, 0]
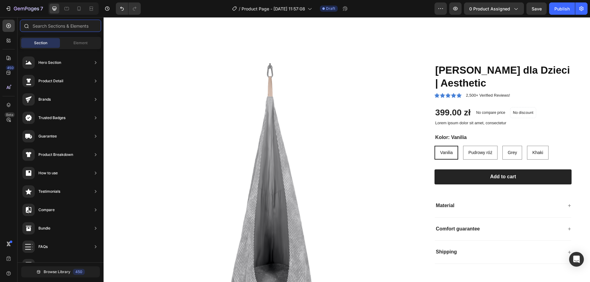
click at [49, 28] on input "text" at bounding box center [60, 26] width 81 height 12
click at [80, 45] on span "Element" at bounding box center [80, 43] width 14 height 6
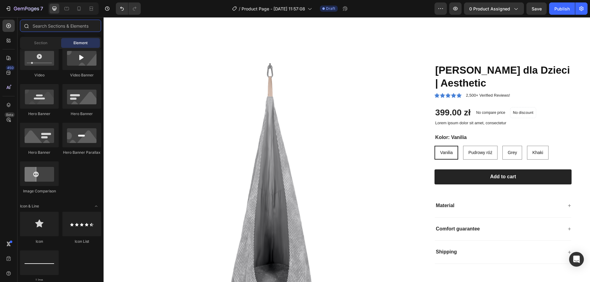
click at [63, 25] on input "text" at bounding box center [60, 26] width 81 height 12
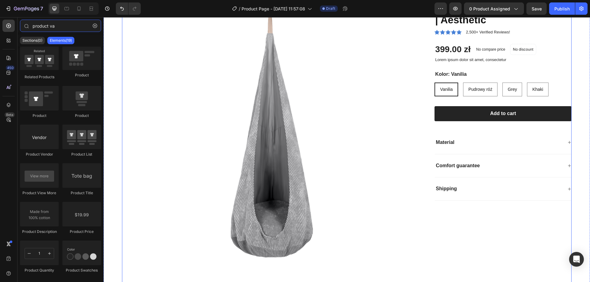
scroll to position [1016, 0]
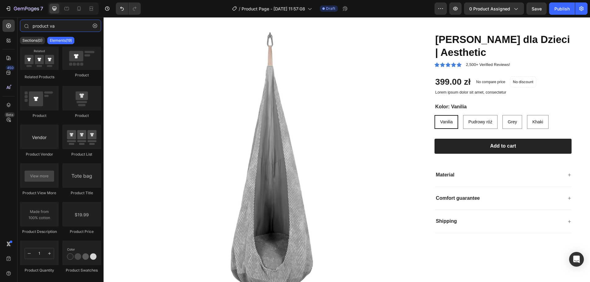
type input "product va"
click at [43, 29] on input "product va" at bounding box center [60, 26] width 81 height 12
click at [9, 41] on icon at bounding box center [10, 42] width 2 height 2
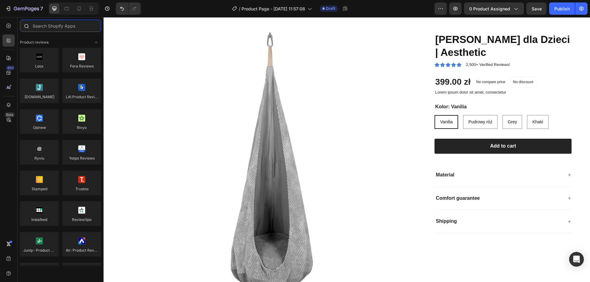
click at [49, 25] on input "text" at bounding box center [60, 26] width 81 height 12
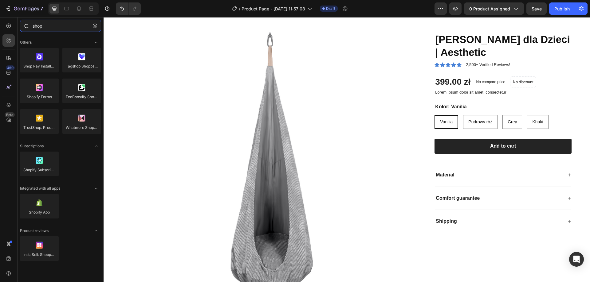
click at [40, 25] on input "shop" at bounding box center [60, 26] width 81 height 12
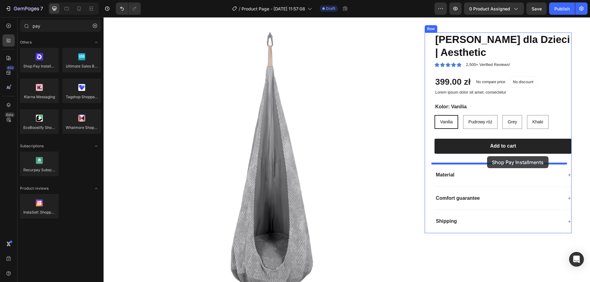
drag, startPoint x: 139, startPoint y: 75, endPoint x: 487, endPoint y: 156, distance: 357.3
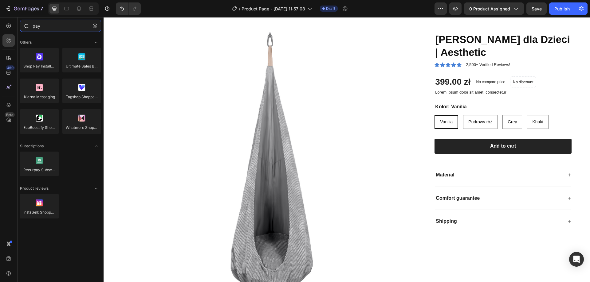
click at [53, 30] on input "pay" at bounding box center [60, 26] width 81 height 12
click at [52, 30] on input "pay" at bounding box center [60, 26] width 81 height 12
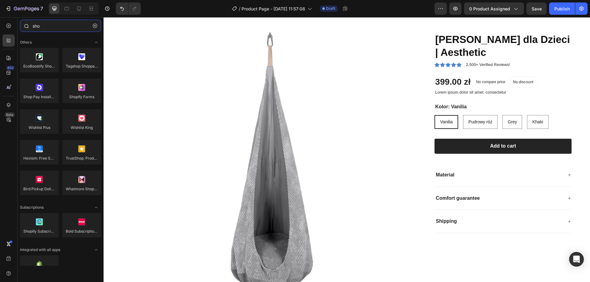
type input "shop"
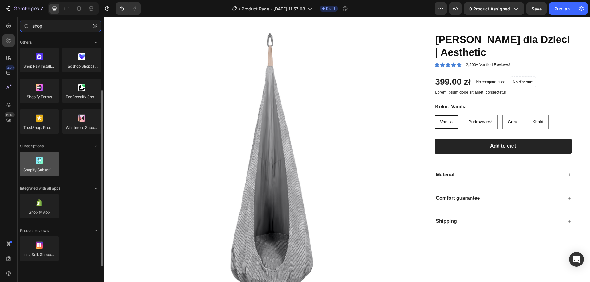
scroll to position [50, 0]
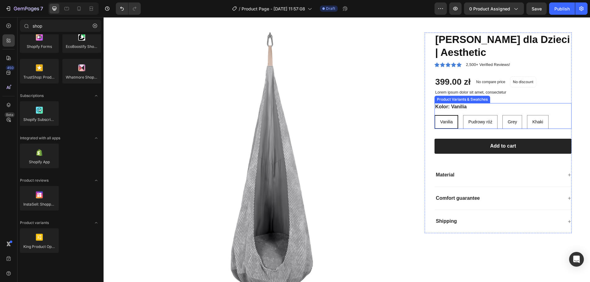
click at [489, 111] on div "Kolor: [PERSON_NAME] róż Pudrowy róż Pudrowy róż Grey Grey Grey Khaki Khaki Kha…" at bounding box center [502, 116] width 137 height 26
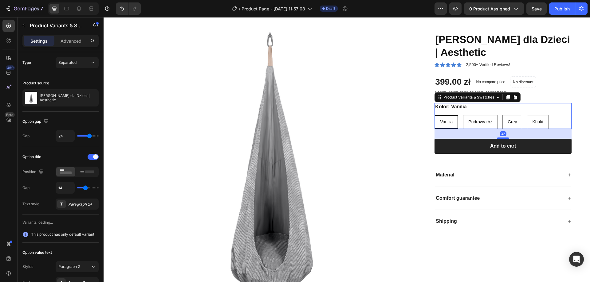
scroll to position [0, 0]
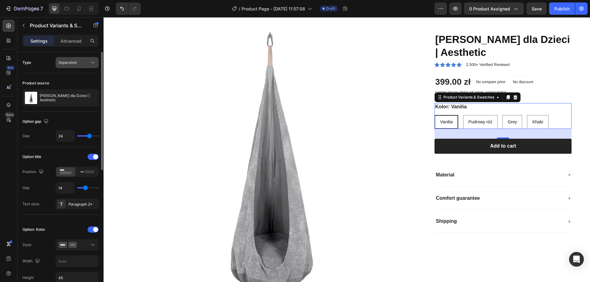
click at [85, 64] on div "Separated" at bounding box center [73, 63] width 31 height 6
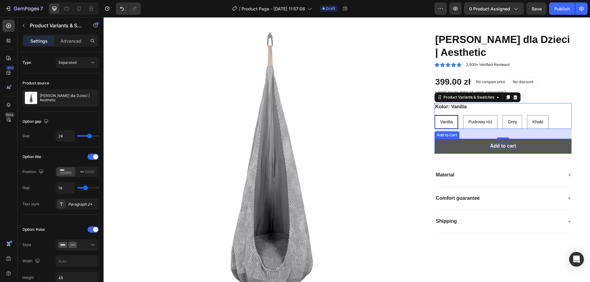
click at [500, 147] on div "Add to cart" at bounding box center [503, 146] width 26 height 6
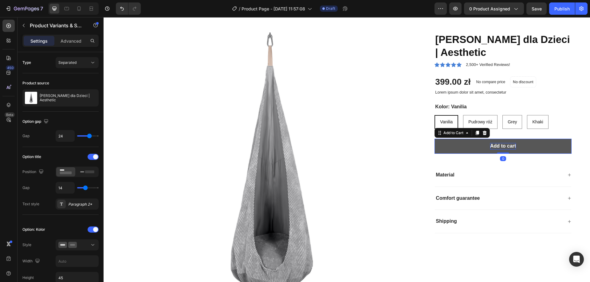
click at [500, 147] on div "Add to cart" at bounding box center [503, 146] width 26 height 6
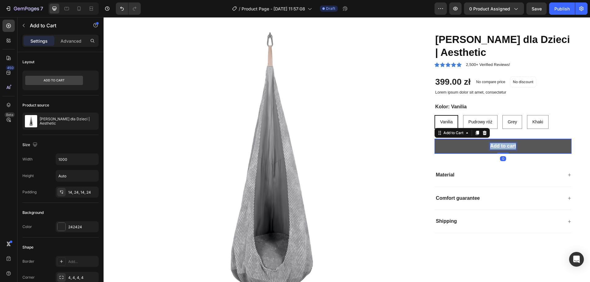
click at [500, 147] on p "Add to cart" at bounding box center [503, 146] width 26 height 6
click at [434, 139] on button "Dodaj" at bounding box center [502, 146] width 137 height 15
click at [434, 139] on button "Dodaj do" at bounding box center [502, 146] width 137 height 15
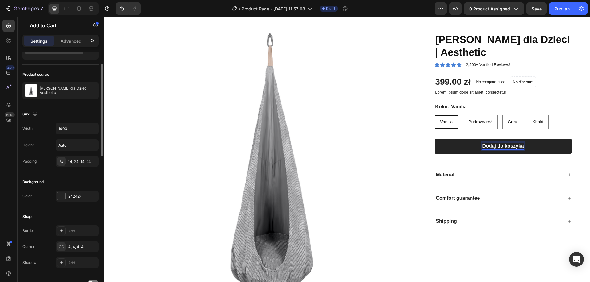
scroll to position [92, 0]
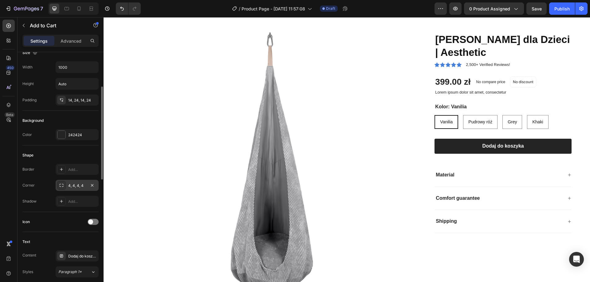
click at [62, 186] on icon at bounding box center [61, 185] width 5 height 5
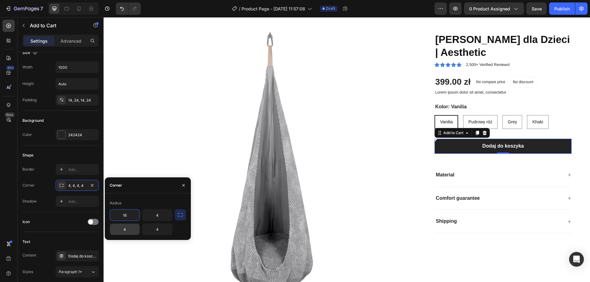
type input "16"
click at [573, 129] on div "Product Images [PERSON_NAME] dla Dzieci | Aesthetic Product Title Icon Icon Ico…" at bounding box center [347, 211] width 486 height 407
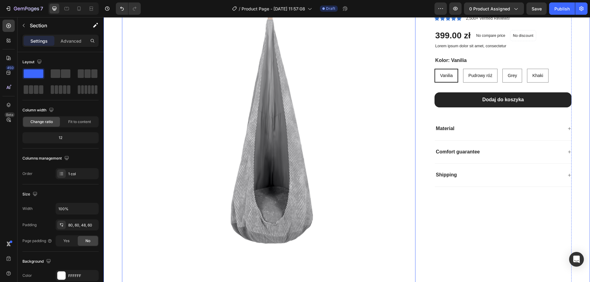
scroll to position [1077, 0]
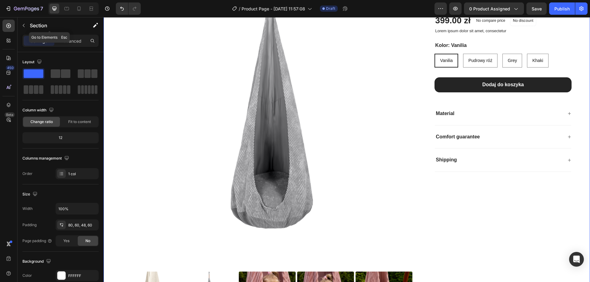
click at [24, 27] on icon "button" at bounding box center [23, 25] width 5 height 5
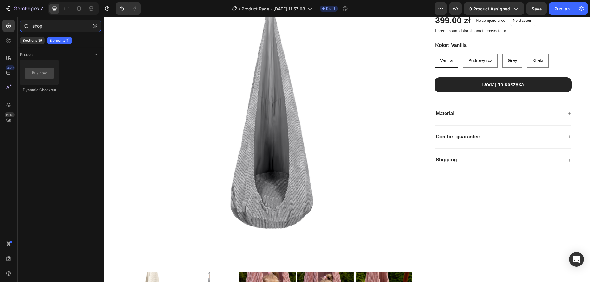
click at [45, 25] on input "shop" at bounding box center [60, 26] width 81 height 12
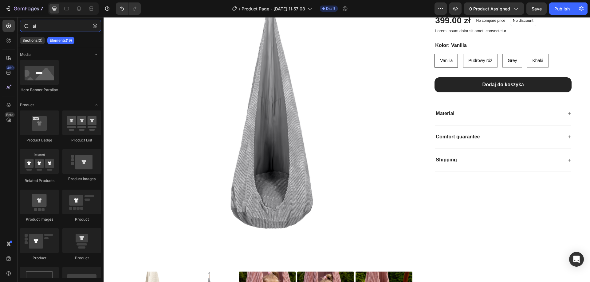
type input "a"
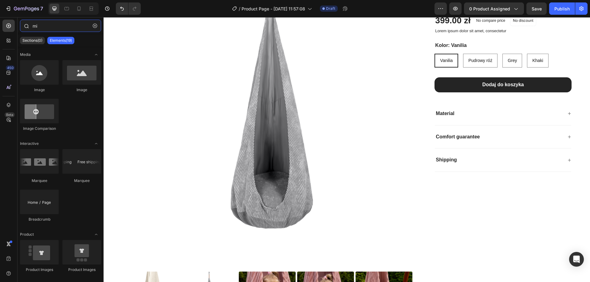
type input "m"
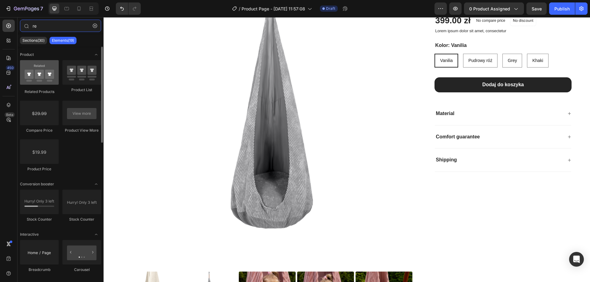
type input "re"
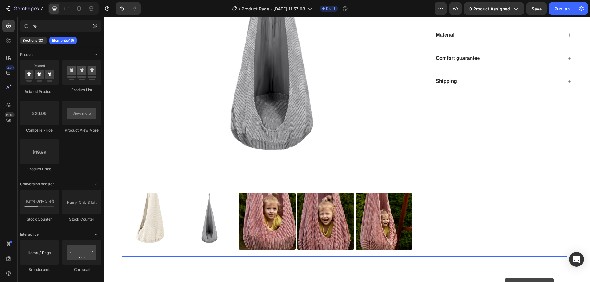
scroll to position [1175, 0]
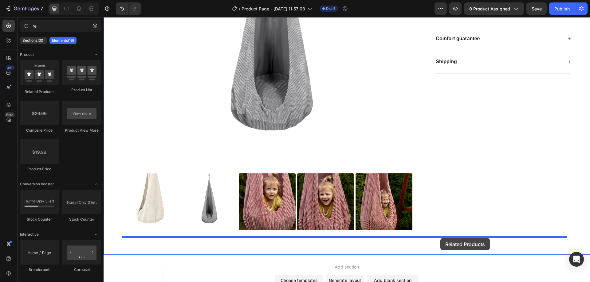
drag, startPoint x: 147, startPoint y: 94, endPoint x: 440, endPoint y: 238, distance: 326.8
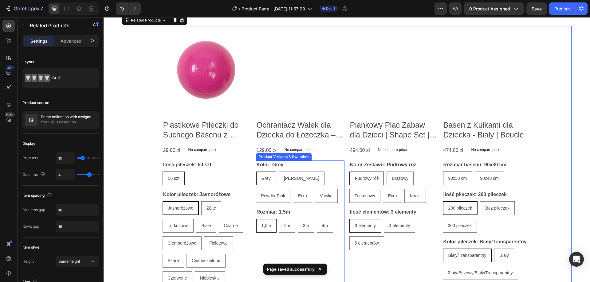
scroll to position [1452, 0]
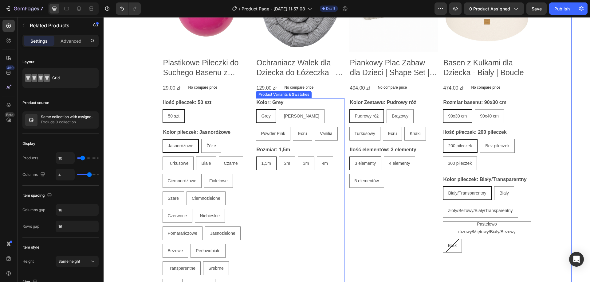
click at [251, 102] on div "Kolor: Grey Grey Grey Grey [PERSON_NAME] [PERSON_NAME] [PERSON_NAME] Powder Pin…" at bounding box center [206, 110] width 88 height 25
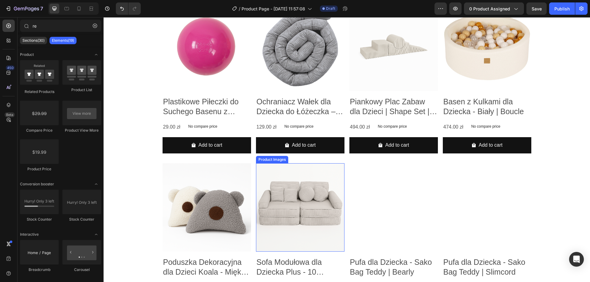
scroll to position [1360, 0]
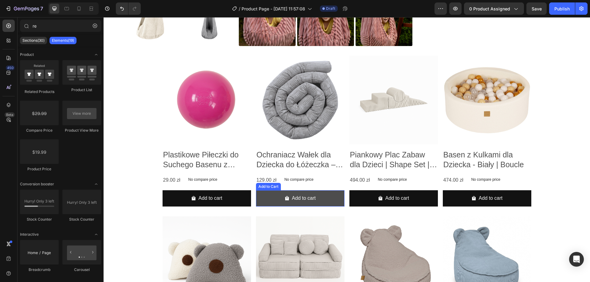
click at [251, 194] on button "Add to cart" at bounding box center [206, 198] width 88 height 16
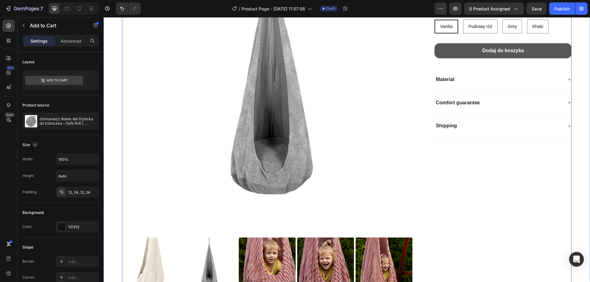
scroll to position [1053, 0]
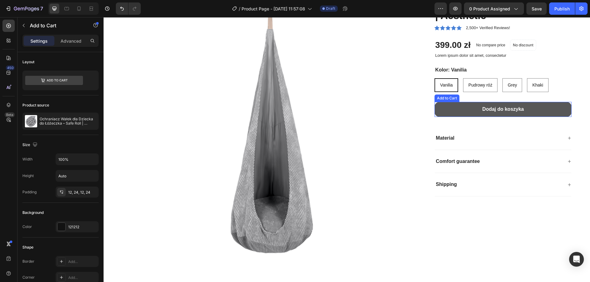
click at [459, 109] on button "Dodaj do koszyka" at bounding box center [502, 109] width 137 height 15
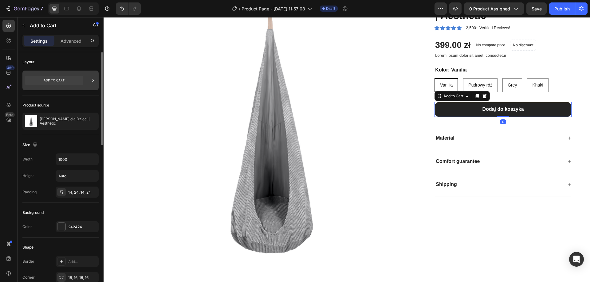
click at [66, 79] on icon at bounding box center [54, 80] width 58 height 9
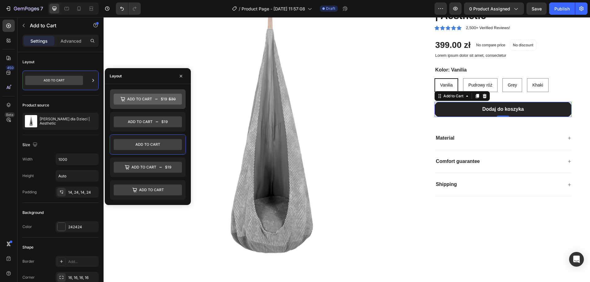
click at [151, 104] on icon at bounding box center [148, 99] width 68 height 11
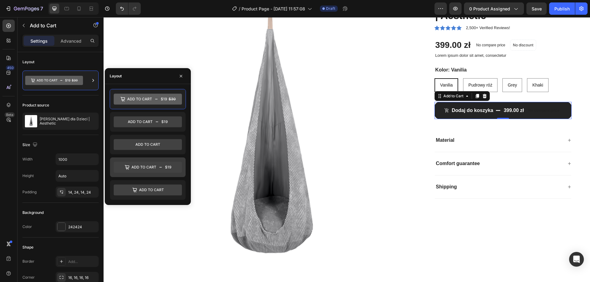
click at [159, 166] on icon at bounding box center [148, 167] width 68 height 11
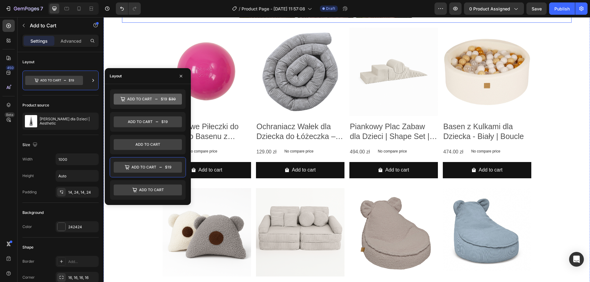
scroll to position [1390, 0]
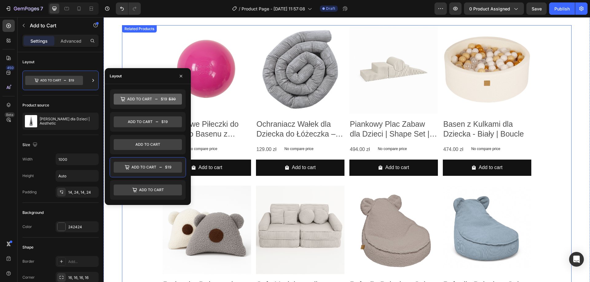
click at [556, 63] on div "Product Images Plastikowe Piłeczki do Suchego Basenu z Kulkami | 7 cm Product T…" at bounding box center [346, 263] width 449 height 477
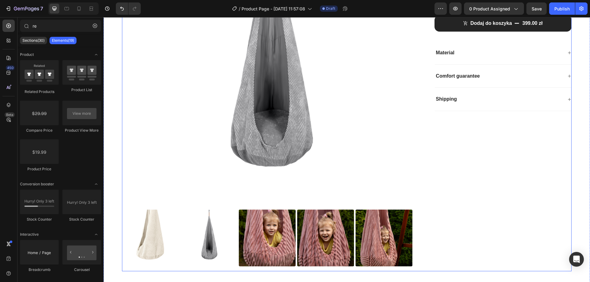
scroll to position [1136, 0]
